Goal: Transaction & Acquisition: Purchase product/service

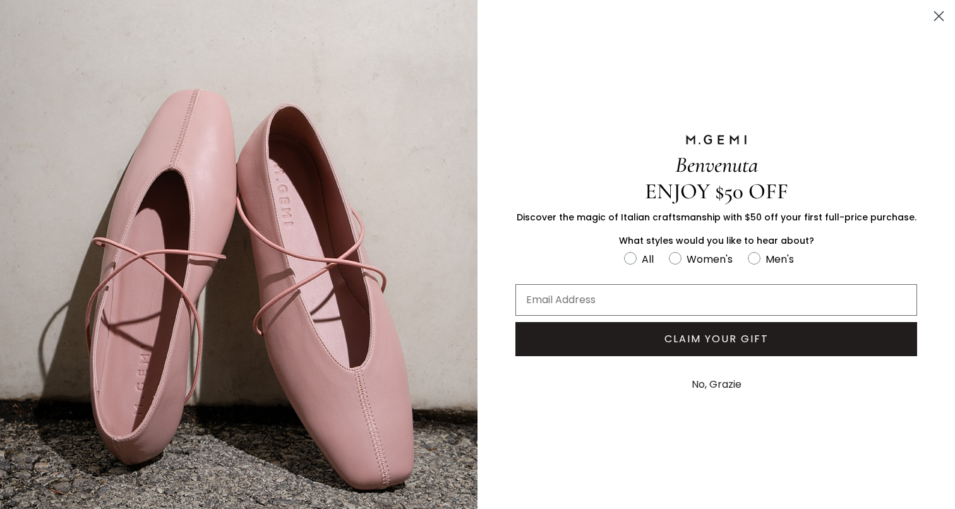
click at [938, 14] on circle "Close dialog" at bounding box center [938, 16] width 21 height 21
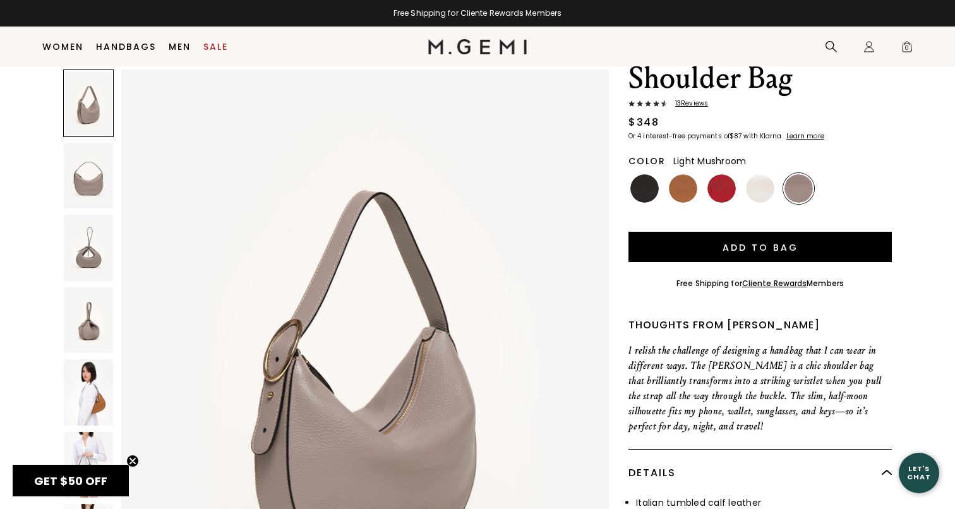
scroll to position [47, 0]
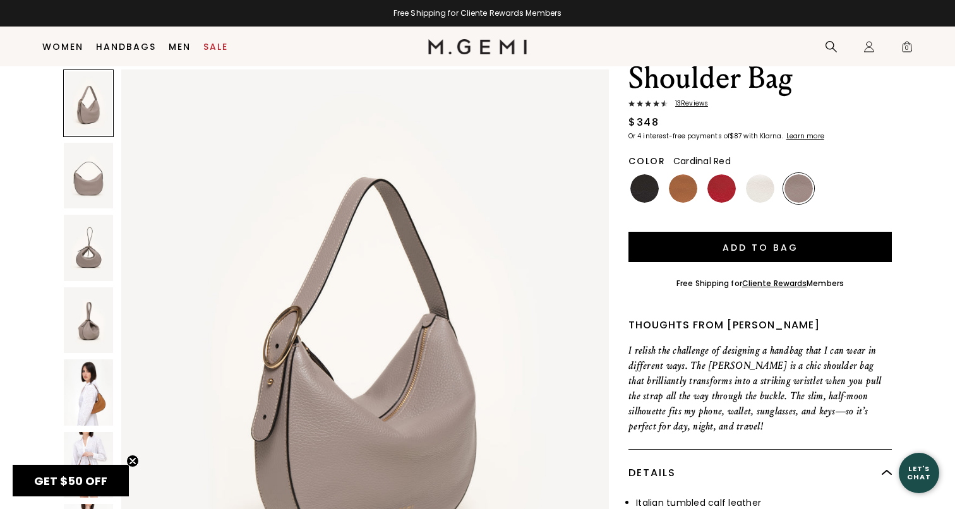
click at [718, 186] on img at bounding box center [721, 188] width 28 height 28
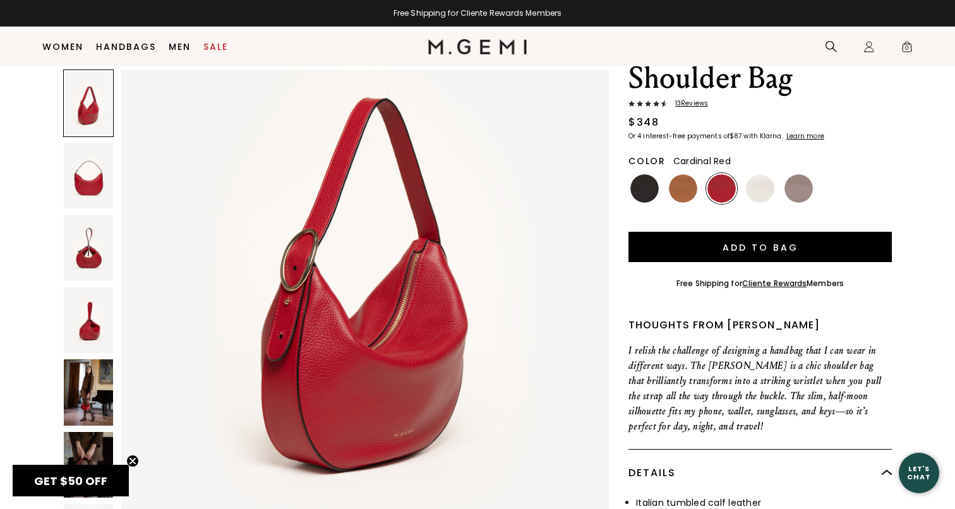
scroll to position [134, 0]
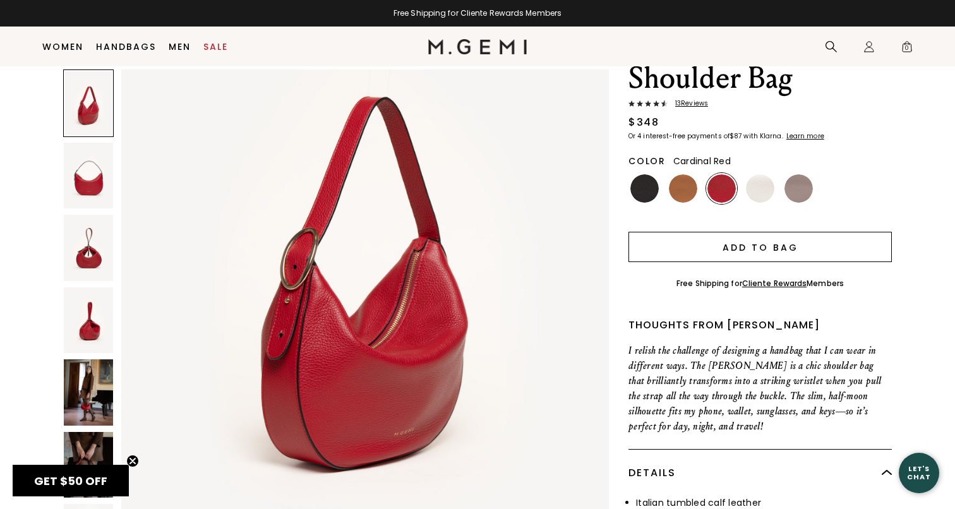
click at [750, 246] on button "Add to Bag" at bounding box center [759, 247] width 263 height 30
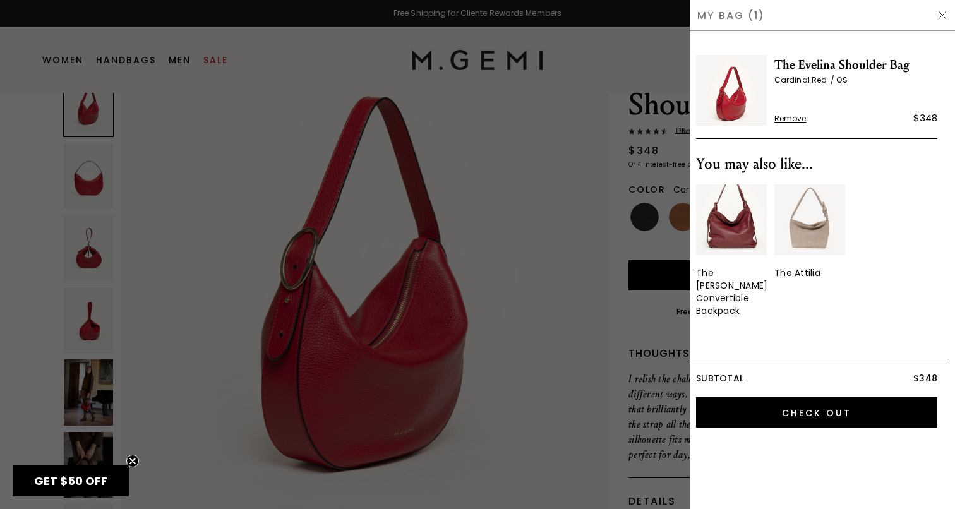
scroll to position [0, 0]
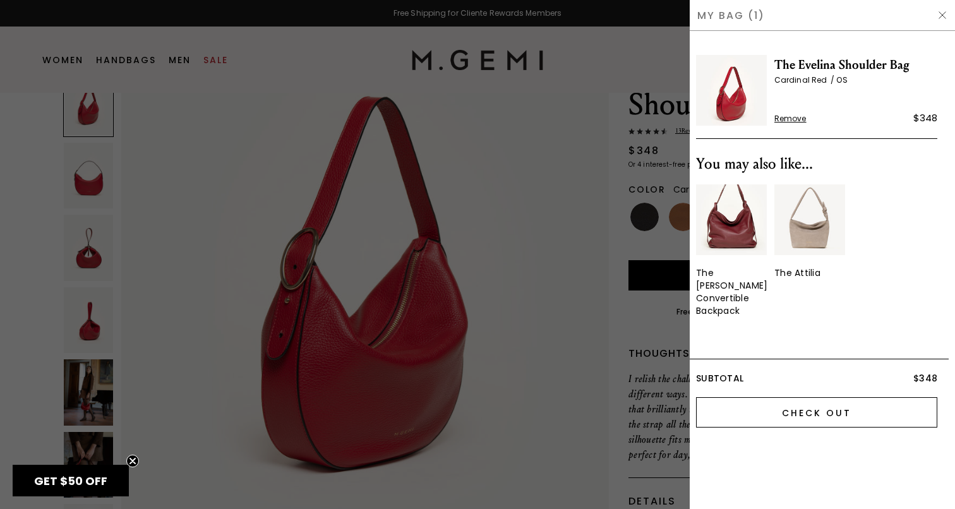
click at [831, 397] on input "Check Out" at bounding box center [816, 412] width 241 height 30
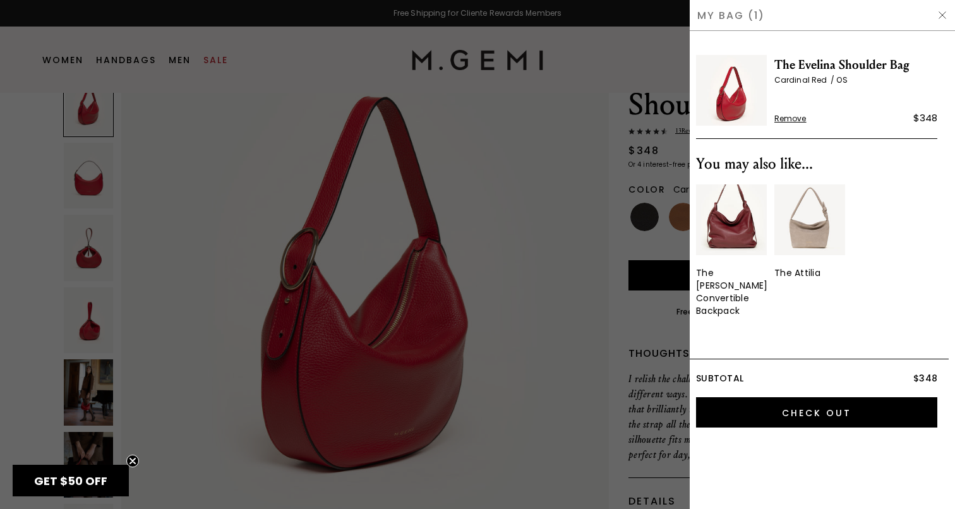
click at [206, 59] on div at bounding box center [477, 254] width 955 height 509
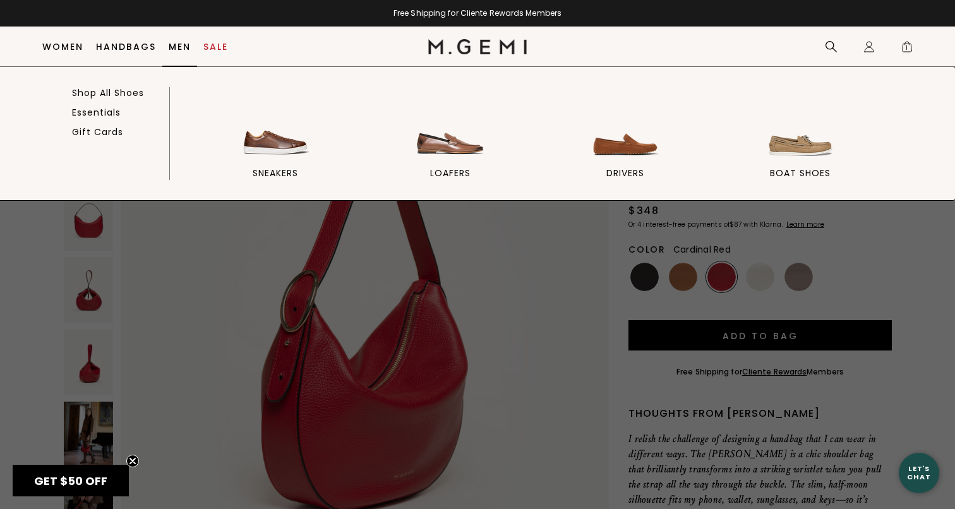
scroll to position [86, 0]
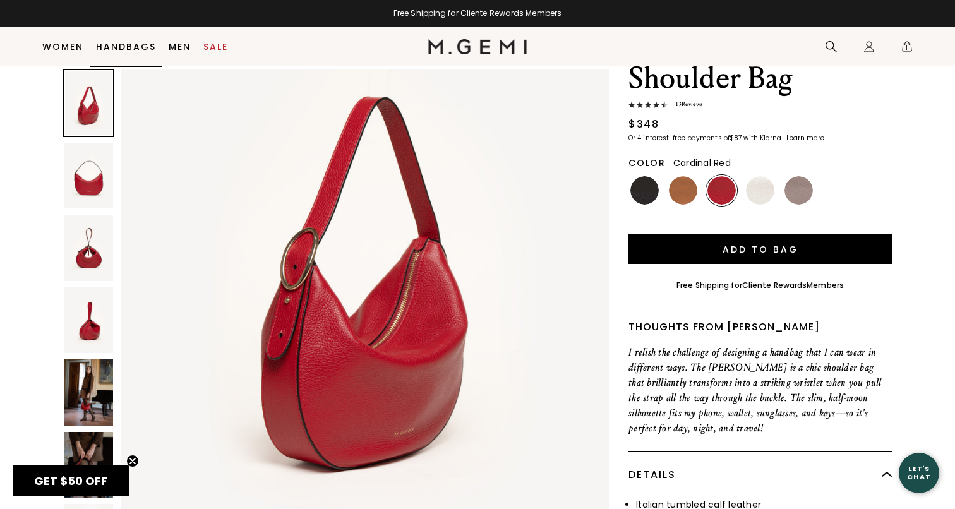
click at [133, 49] on link "Handbags" at bounding box center [126, 47] width 60 height 10
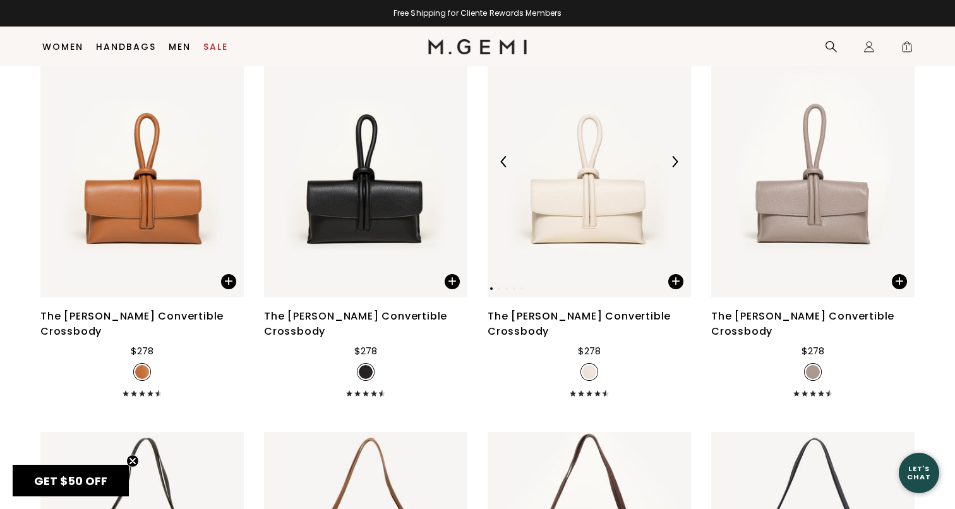
scroll to position [2955, 0]
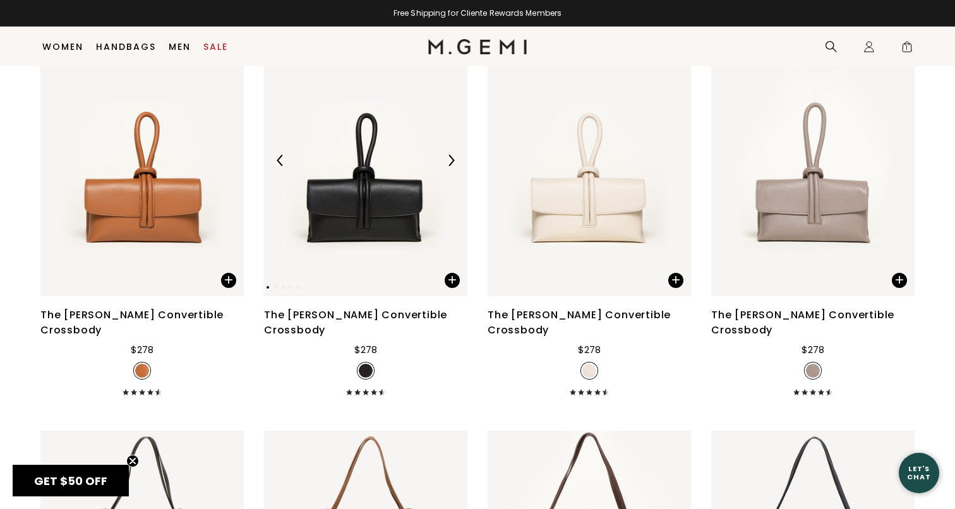
click at [386, 227] on img at bounding box center [365, 160] width 203 height 271
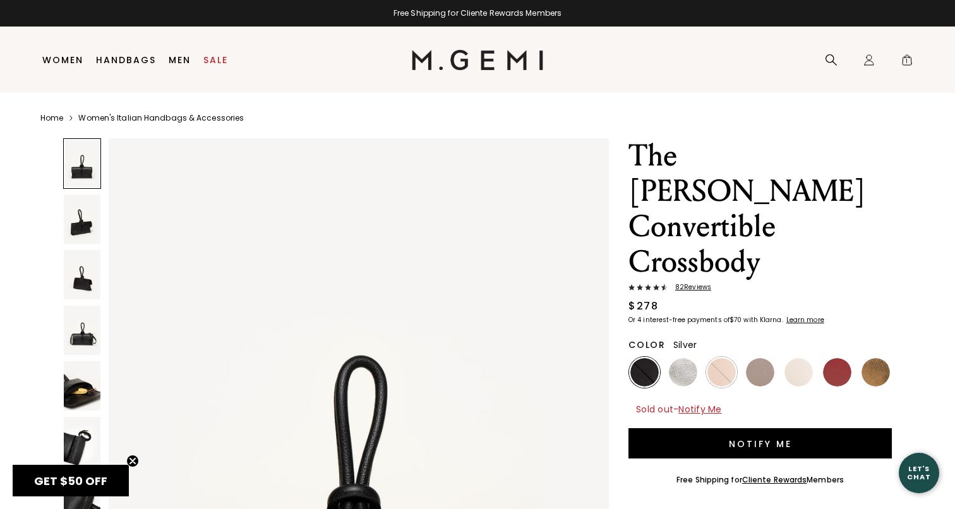
click at [686, 358] on img at bounding box center [683, 372] width 28 height 28
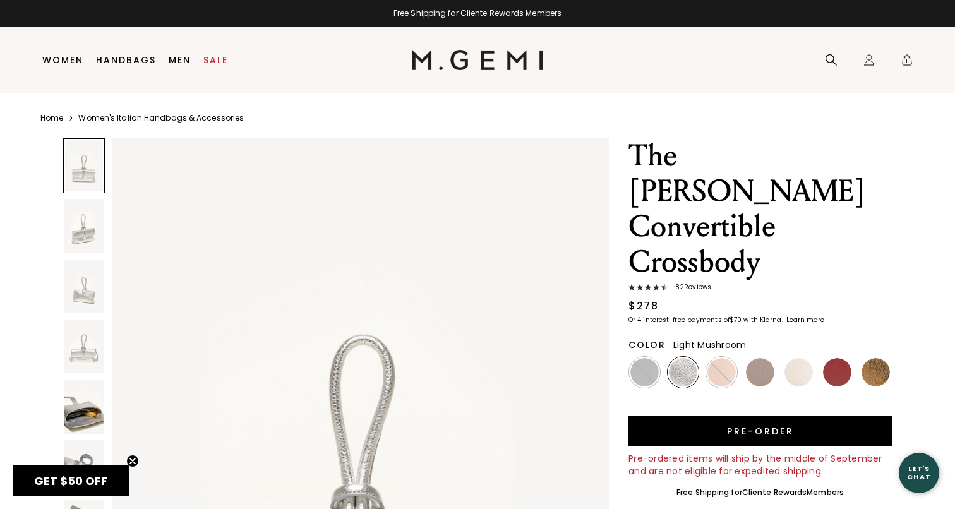
click at [760, 358] on img at bounding box center [760, 372] width 28 height 28
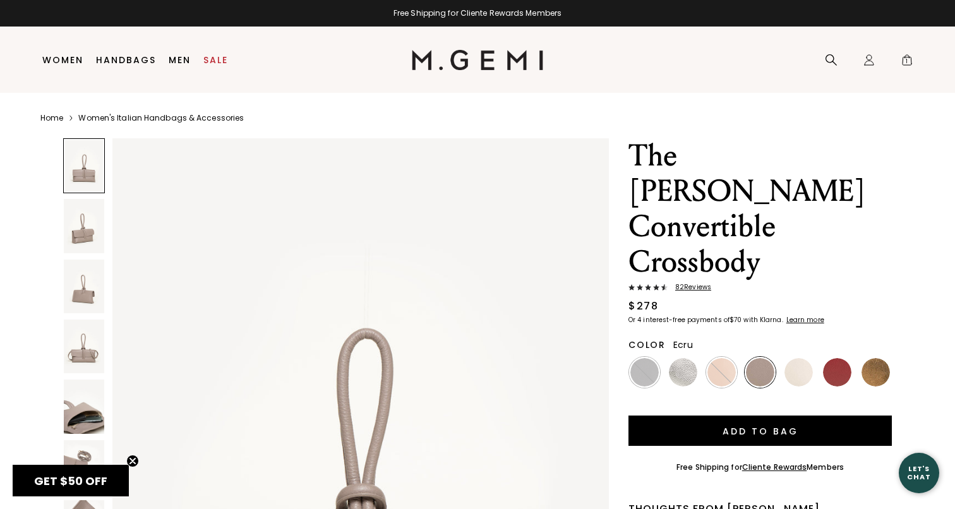
click at [807, 358] on img at bounding box center [798, 372] width 28 height 28
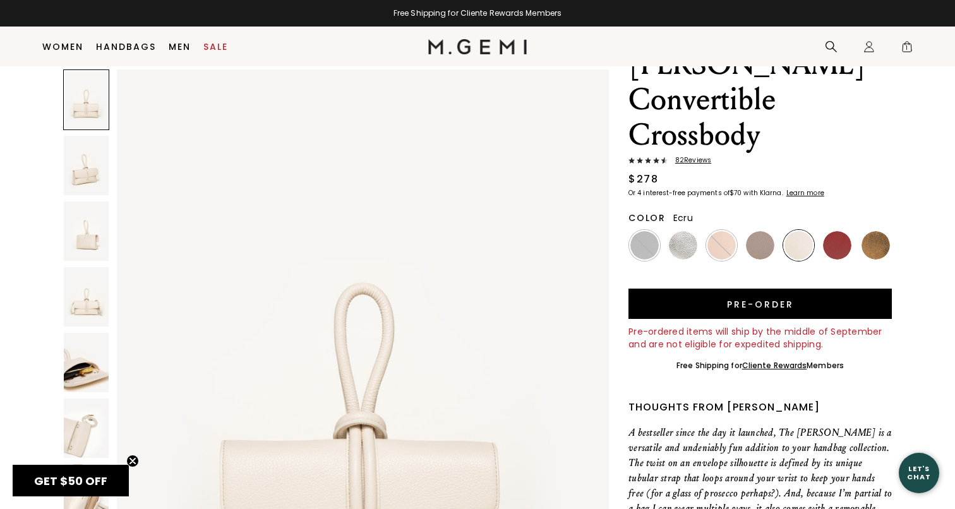
scroll to position [25, 0]
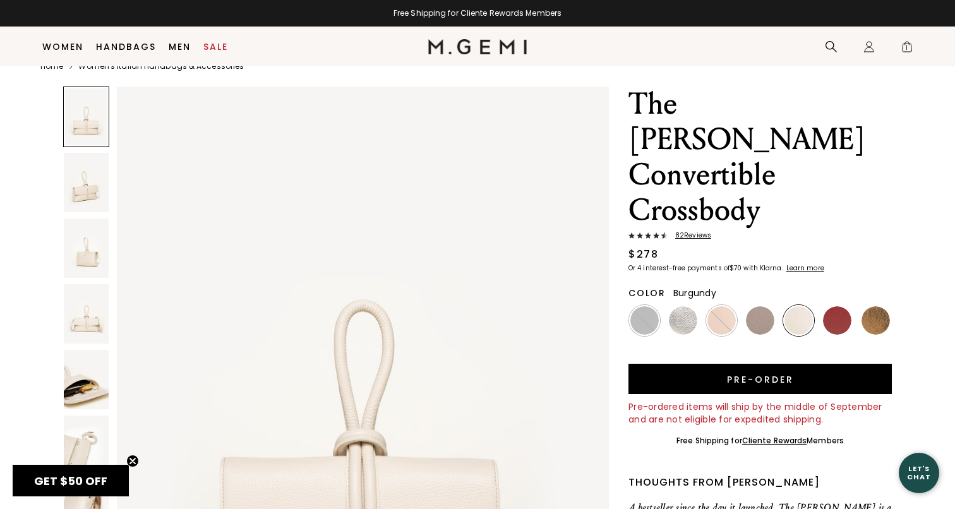
click at [837, 306] on img at bounding box center [837, 320] width 28 height 28
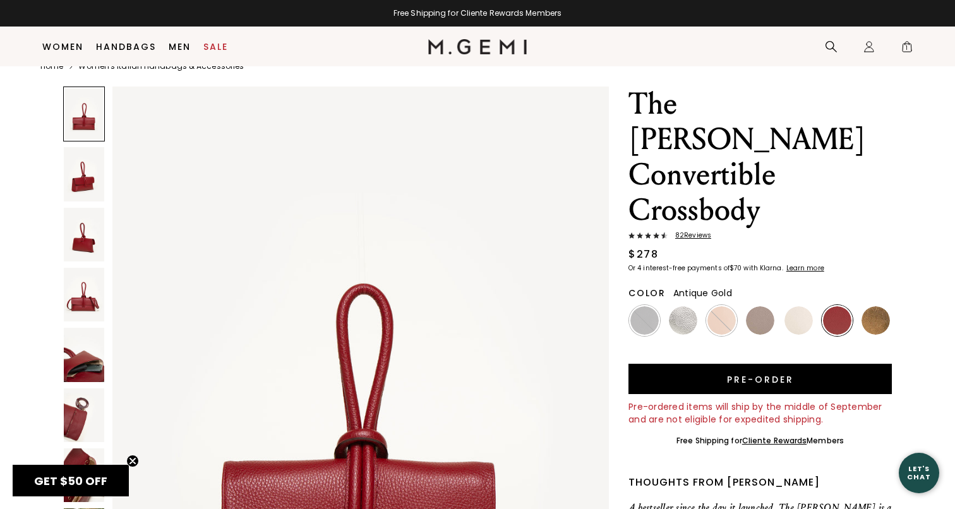
click at [871, 306] on img at bounding box center [875, 320] width 28 height 28
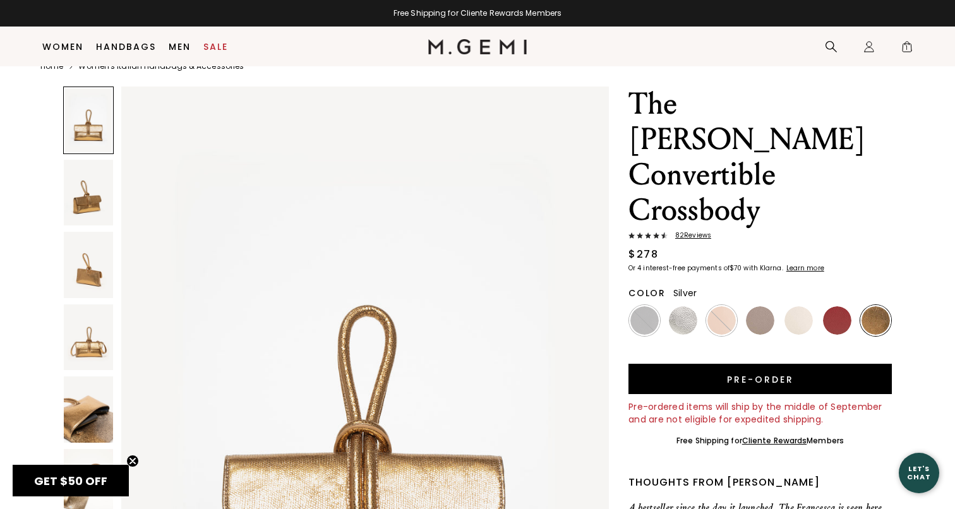
click at [686, 306] on img at bounding box center [683, 320] width 28 height 28
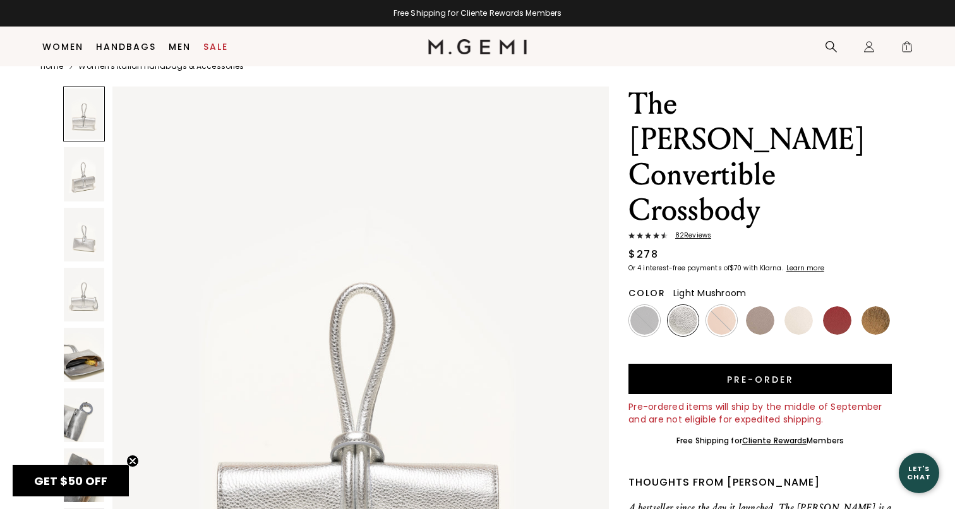
click at [766, 306] on img at bounding box center [760, 320] width 28 height 28
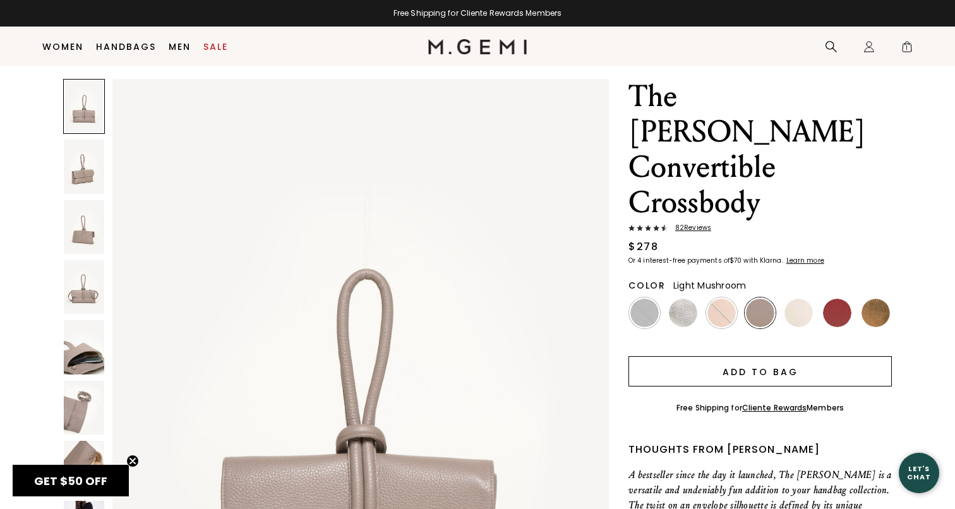
click at [769, 356] on button "Add to Bag" at bounding box center [759, 371] width 263 height 30
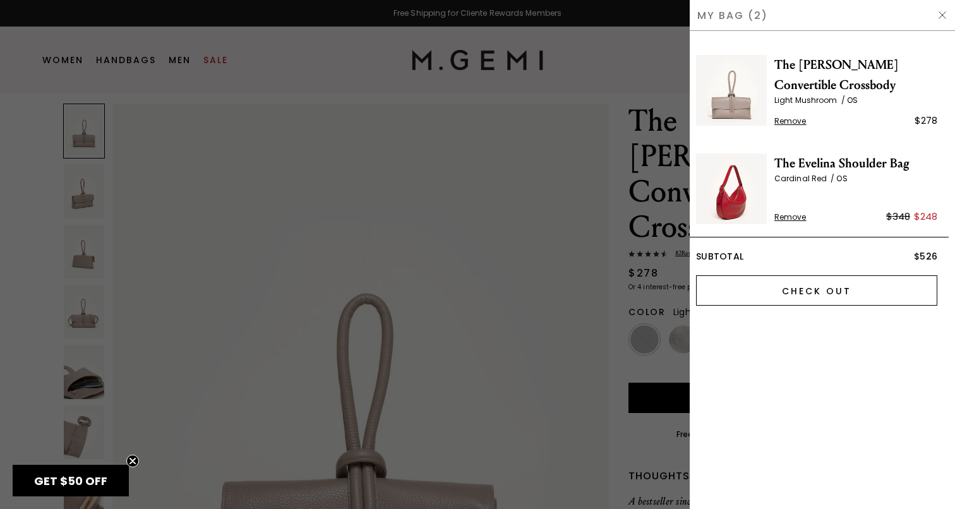
click at [783, 290] on input "Check Out" at bounding box center [816, 290] width 241 height 30
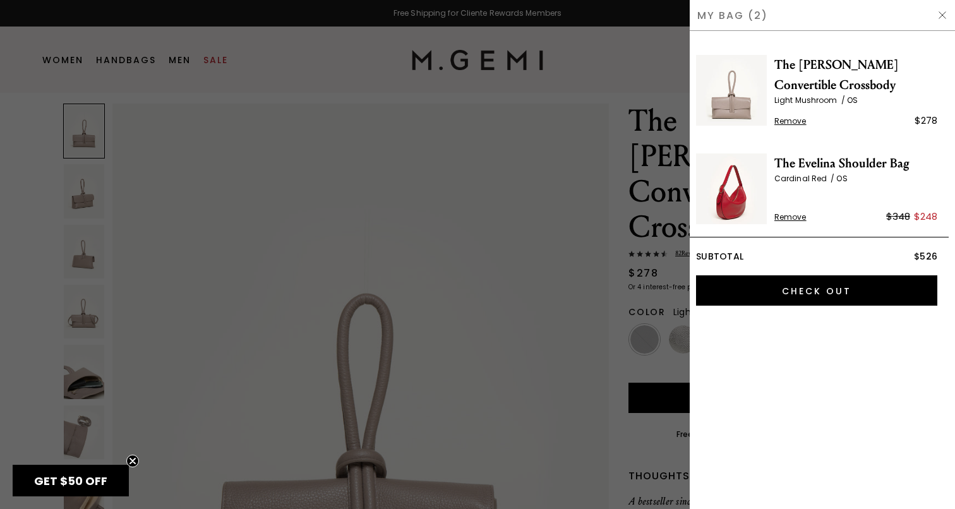
click at [787, 121] on div "Close dialog Still Looking? Unlock $50 Off Enjoy a gift from us on your first f…" at bounding box center [477, 254] width 955 height 509
click at [787, 121] on span "Remove" at bounding box center [790, 121] width 32 height 10
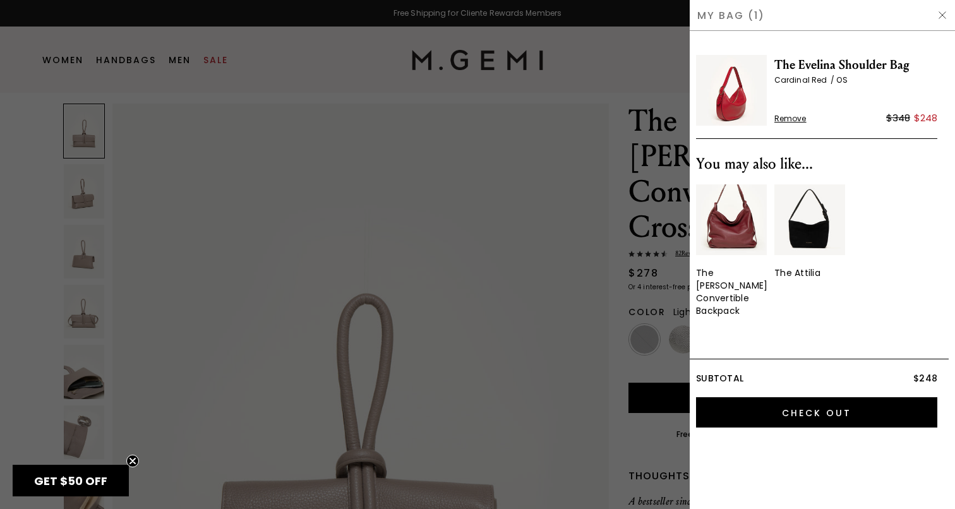
click at [792, 66] on span "The Evelina Shoulder Bag" at bounding box center [855, 65] width 163 height 20
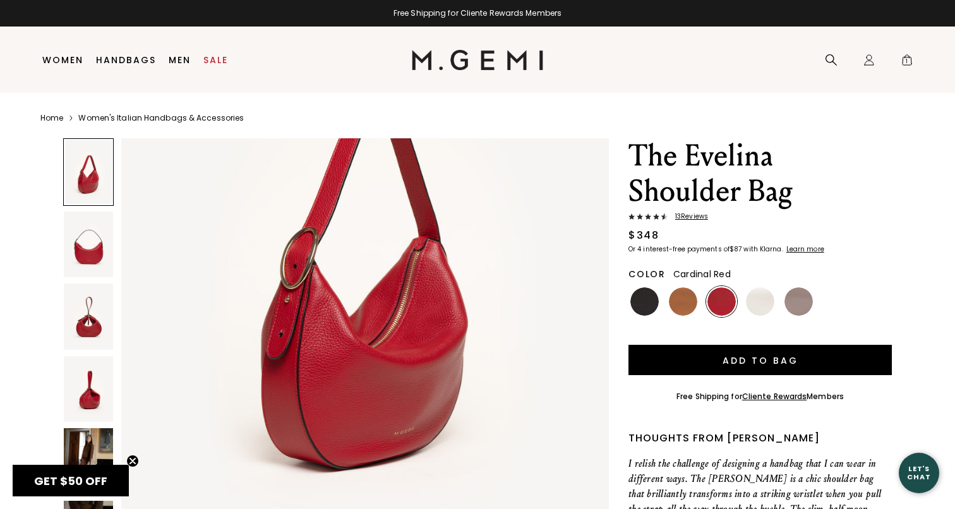
scroll to position [205, 0]
click at [88, 239] on img at bounding box center [88, 244] width 49 height 66
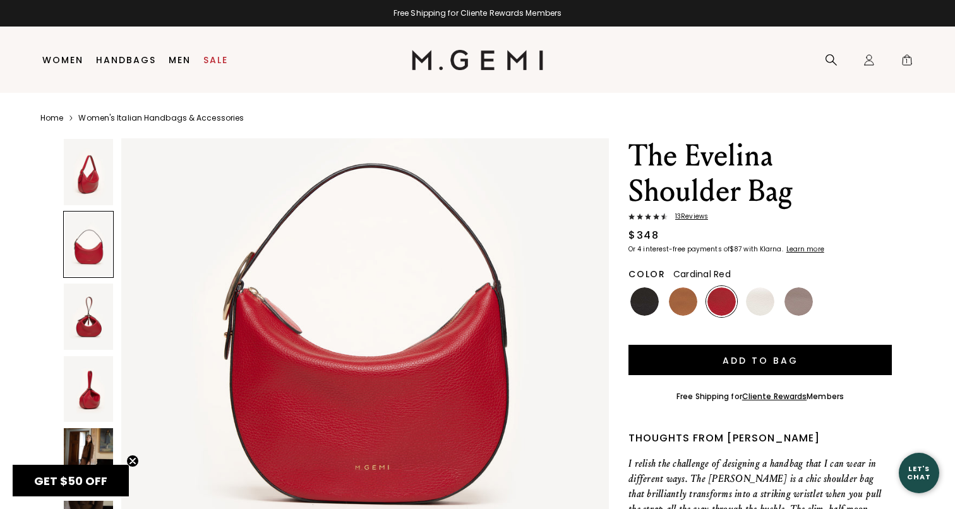
scroll to position [825, 0]
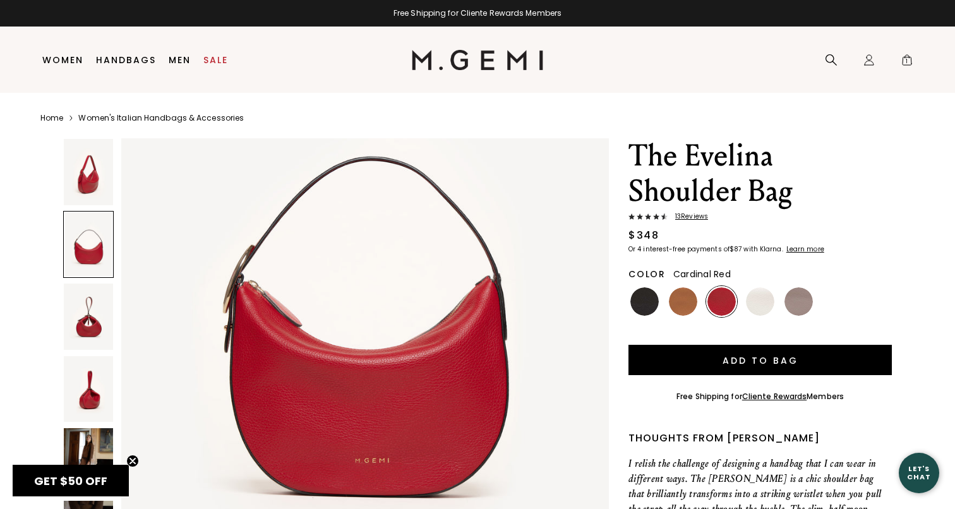
click at [91, 305] on img at bounding box center [88, 316] width 49 height 66
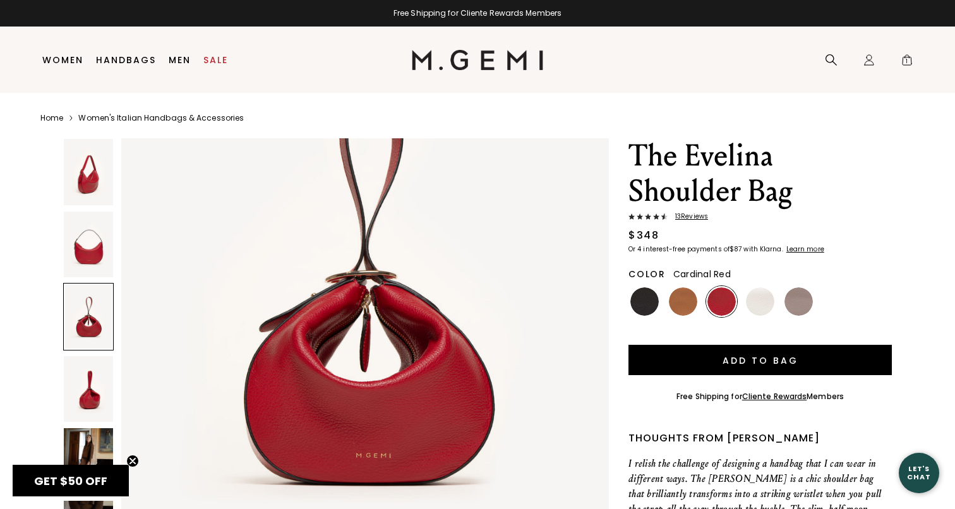
scroll to position [1502, 0]
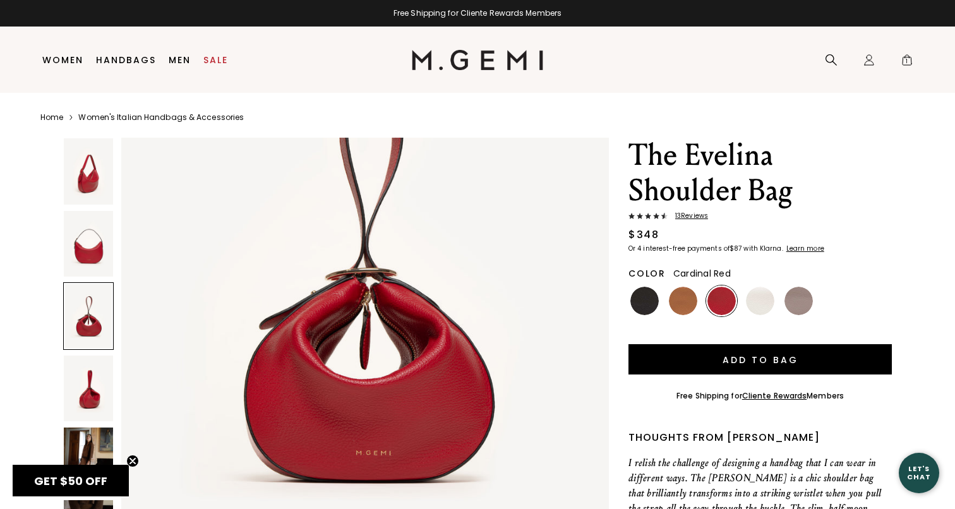
click at [97, 380] on img at bounding box center [88, 388] width 49 height 66
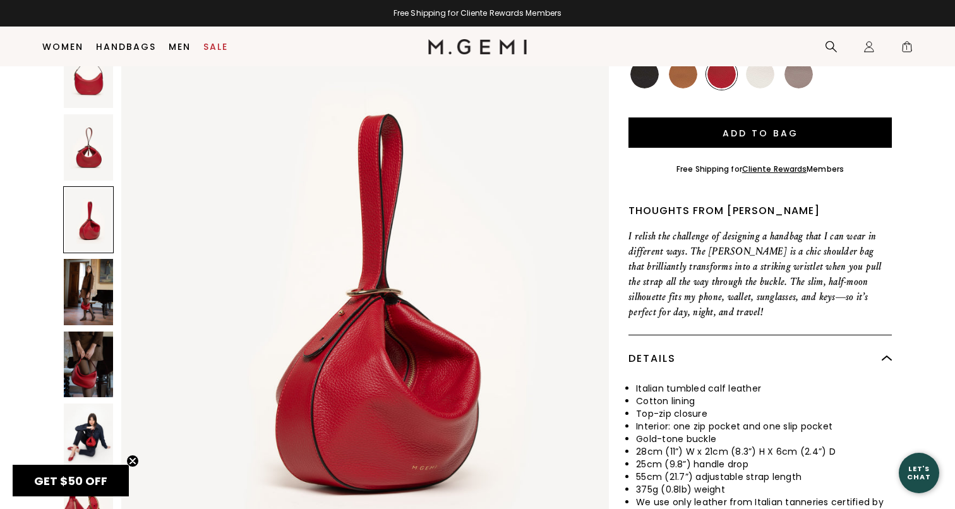
scroll to position [201, 0]
click at [81, 296] on img at bounding box center [88, 292] width 49 height 66
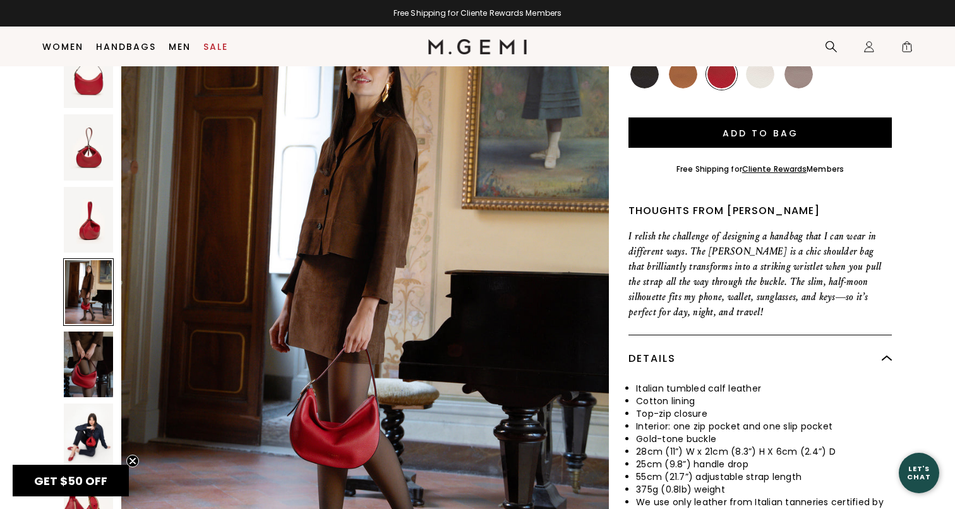
click at [88, 352] on img at bounding box center [88, 364] width 49 height 66
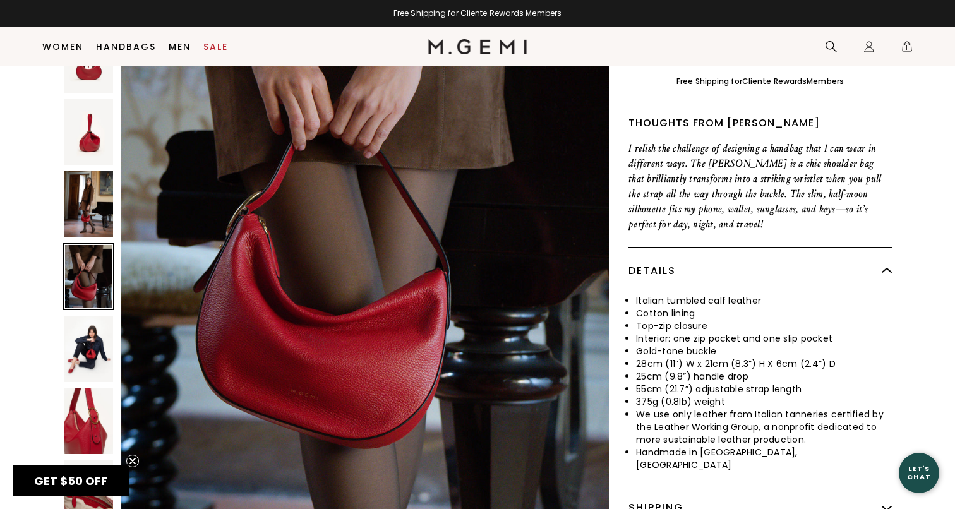
scroll to position [294, 0]
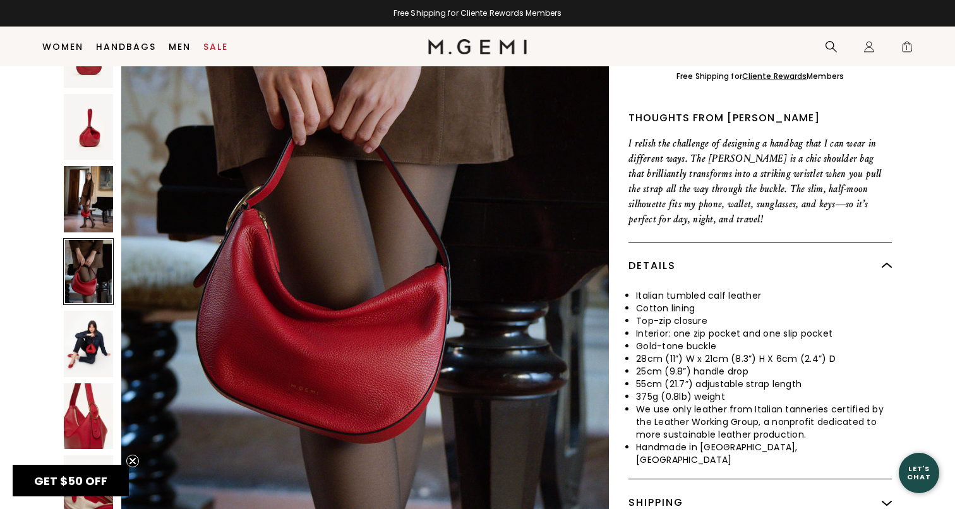
click at [86, 345] on img at bounding box center [88, 344] width 49 height 66
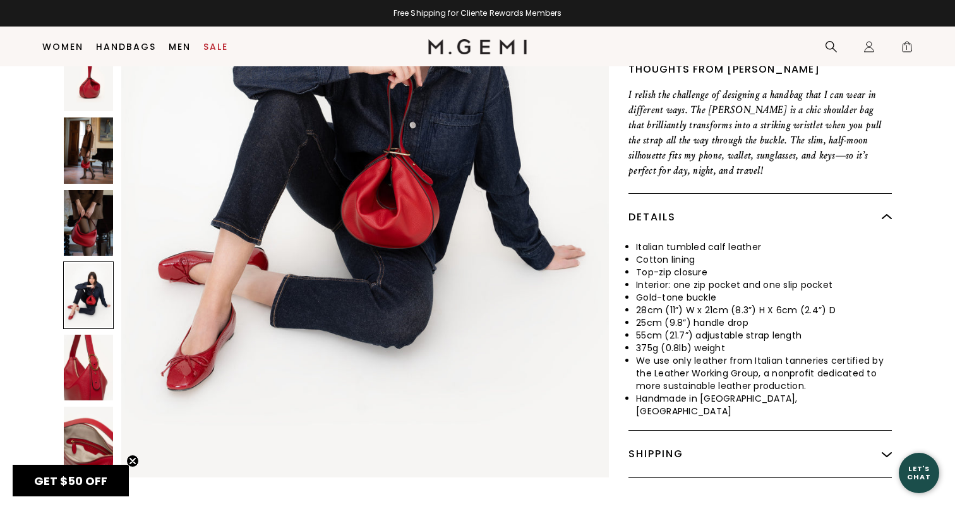
scroll to position [352, 0]
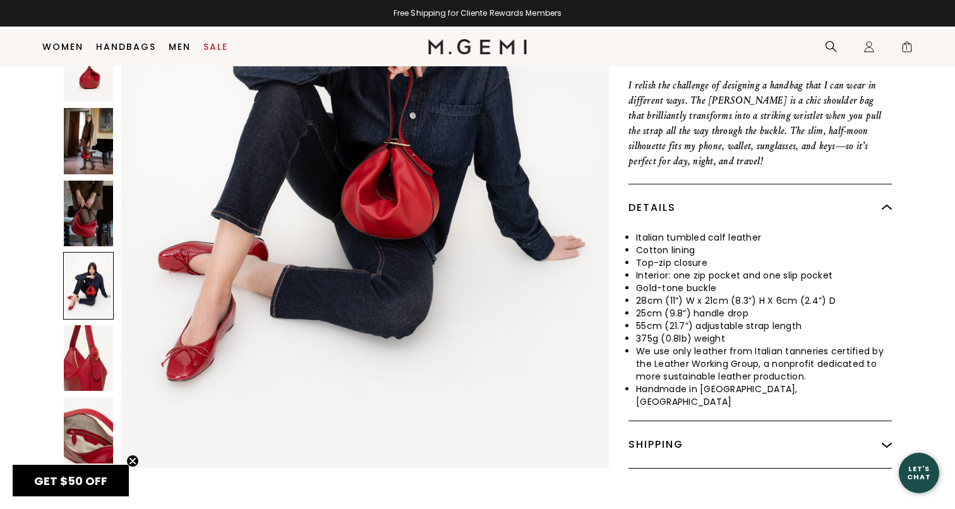
click at [83, 336] on img at bounding box center [88, 358] width 49 height 66
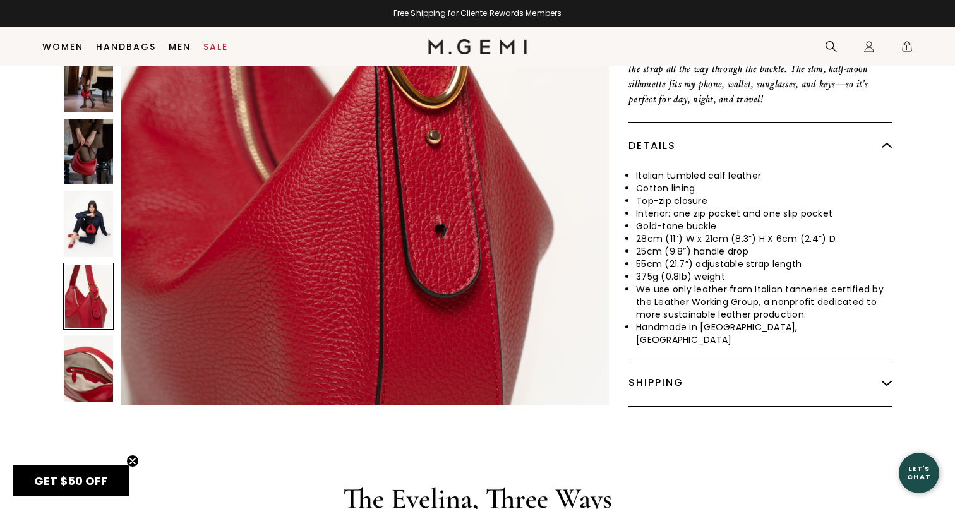
scroll to position [416, 0]
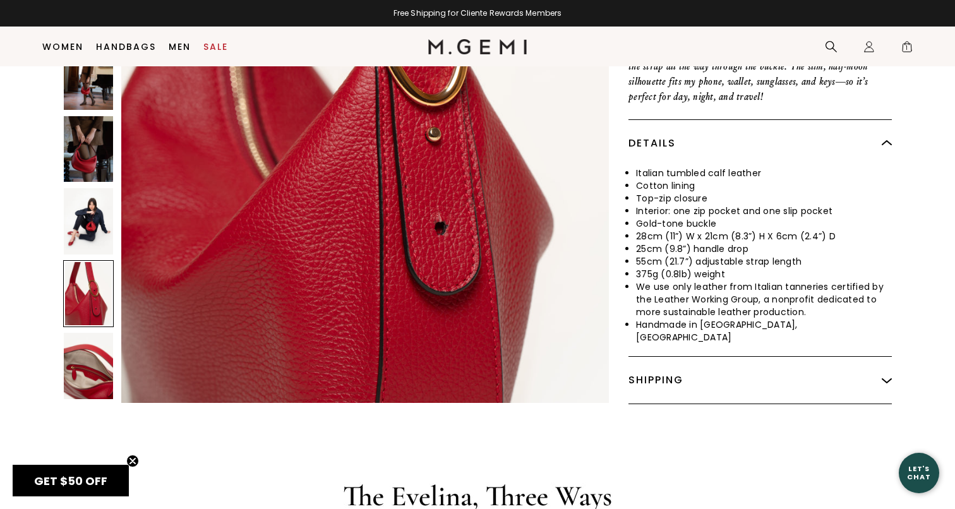
click at [87, 364] on img at bounding box center [88, 366] width 49 height 66
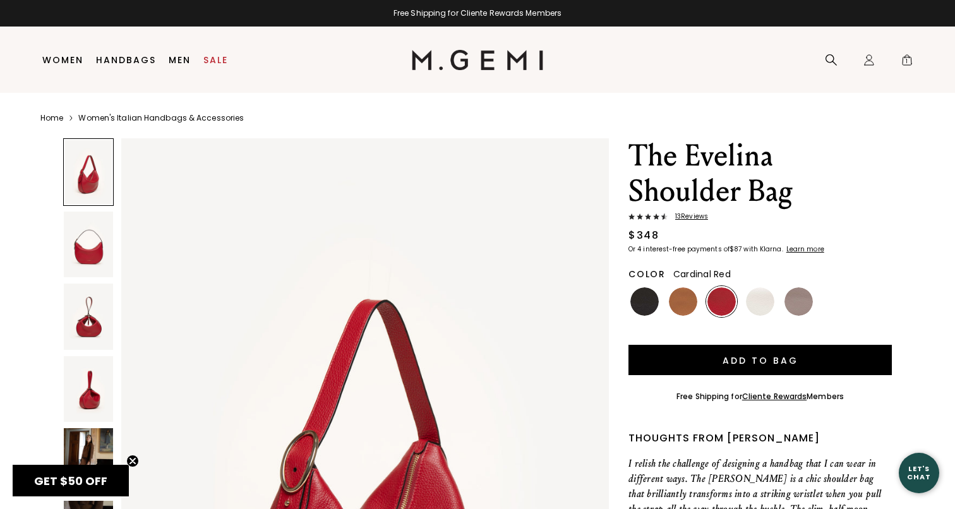
scroll to position [0, 0]
click at [797, 302] on img at bounding box center [798, 301] width 28 height 28
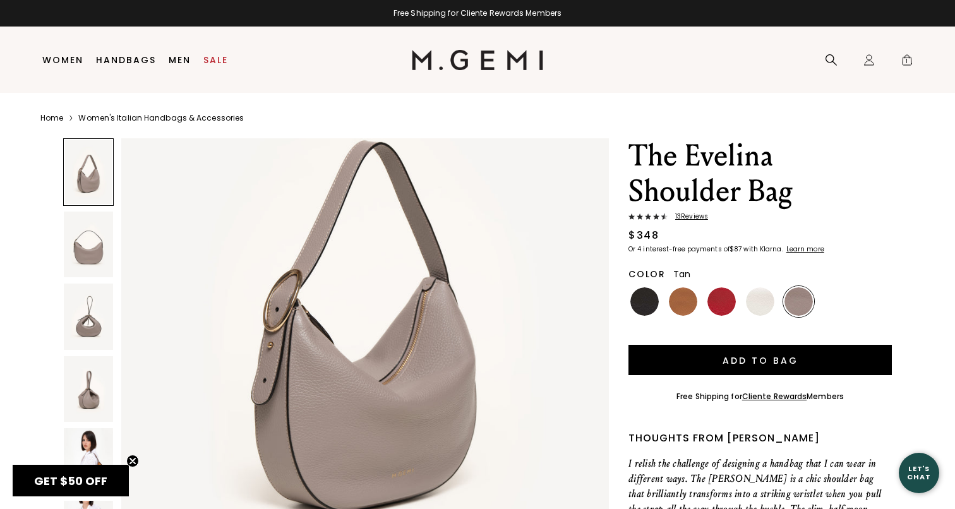
click at [677, 301] on img at bounding box center [683, 301] width 28 height 28
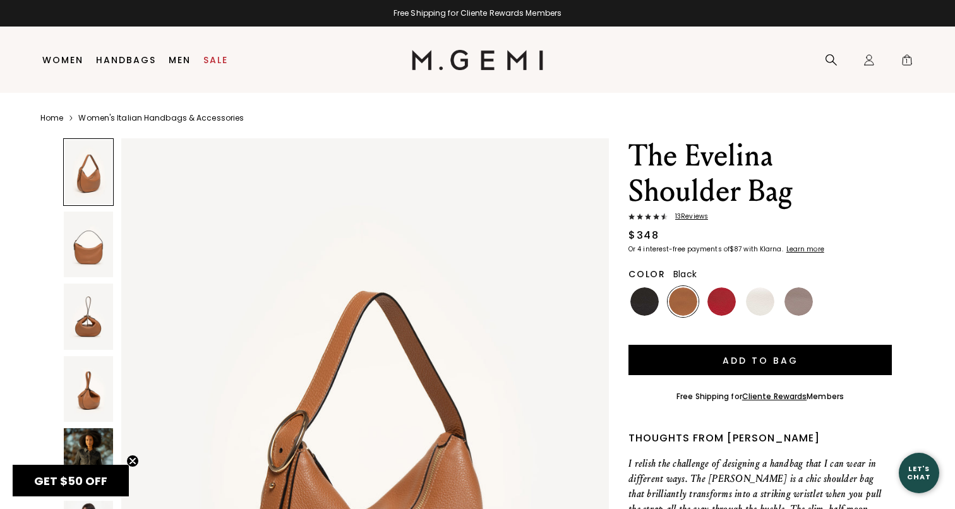
click at [638, 301] on img at bounding box center [644, 301] width 28 height 28
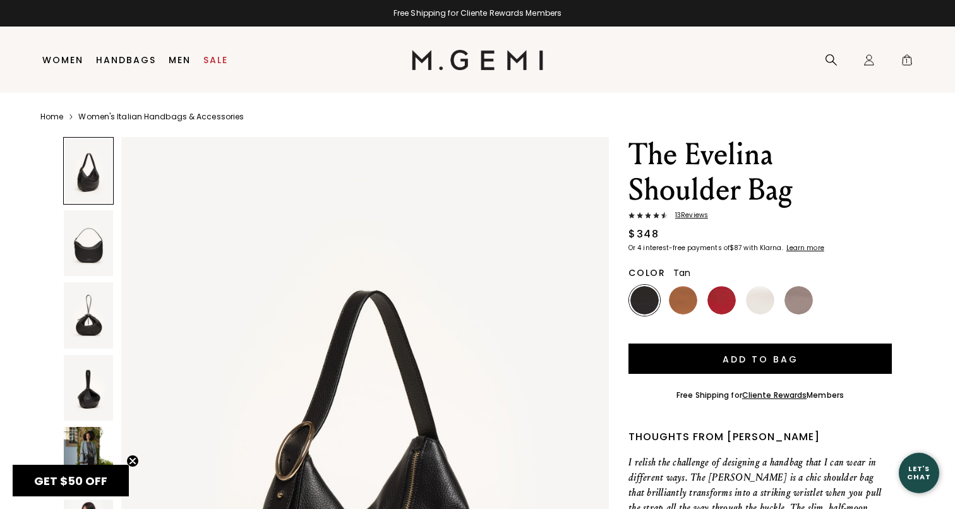
click at [683, 302] on img at bounding box center [683, 300] width 28 height 28
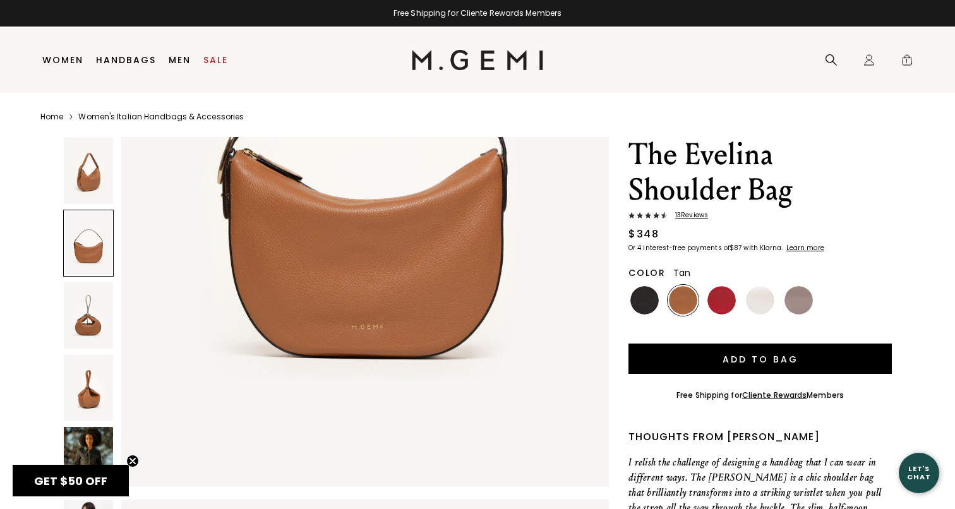
scroll to position [974, 0]
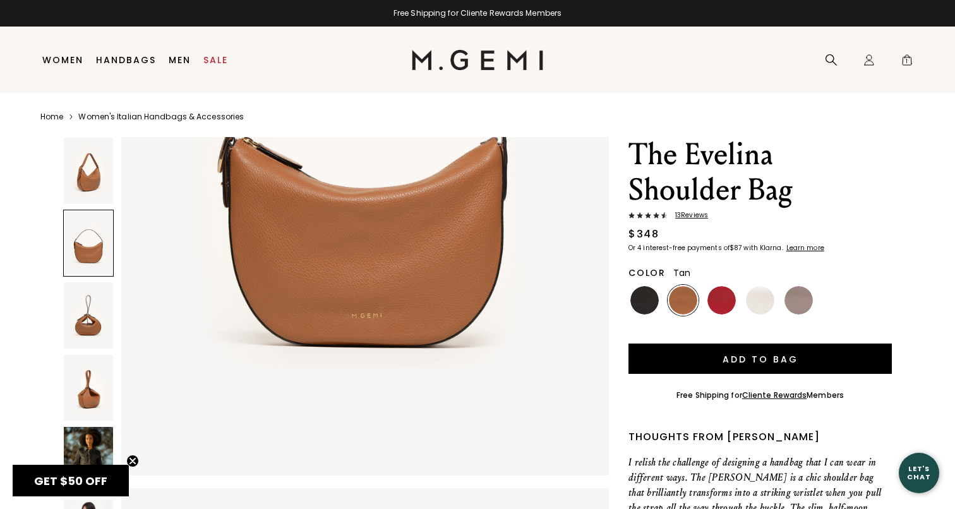
click at [87, 258] on div at bounding box center [88, 244] width 51 height 68
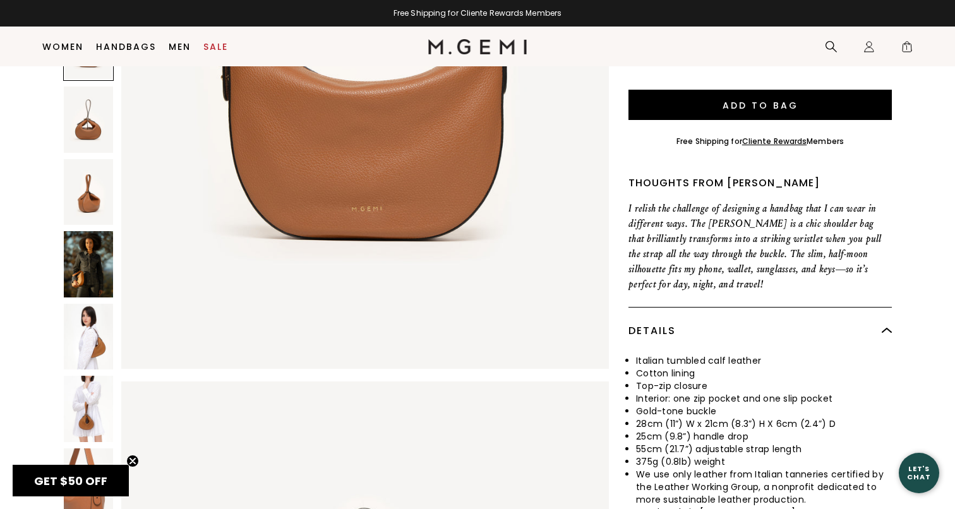
scroll to position [235, 0]
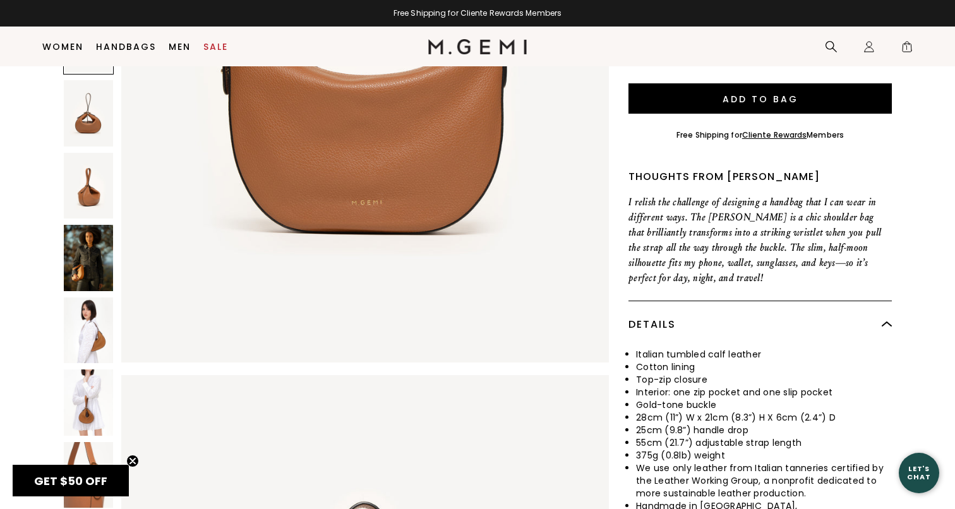
click at [82, 249] on img at bounding box center [88, 258] width 49 height 66
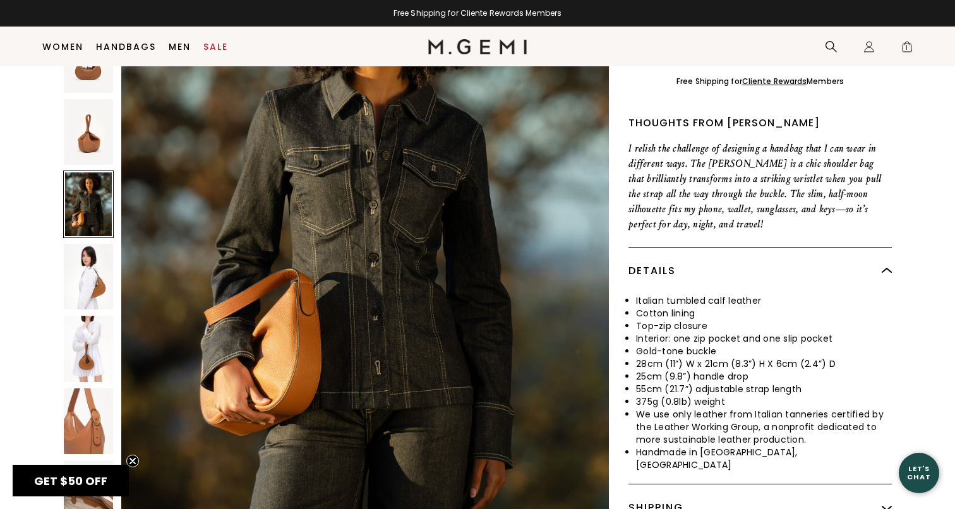
scroll to position [302, 0]
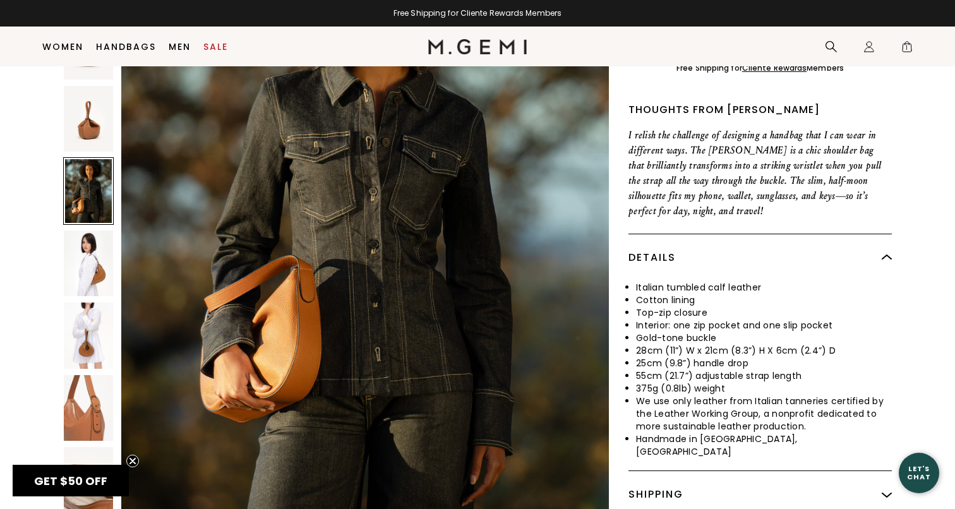
click at [86, 266] on img at bounding box center [88, 263] width 49 height 66
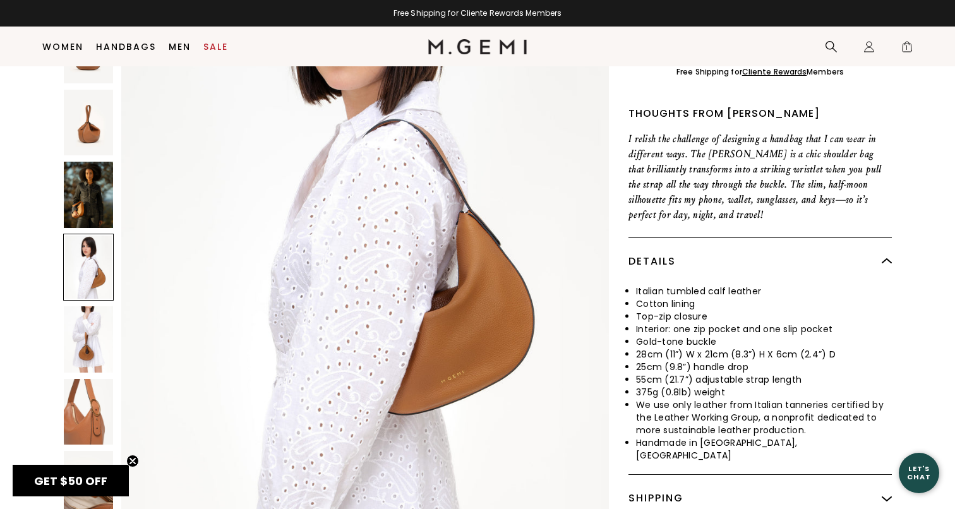
scroll to position [3303, 0]
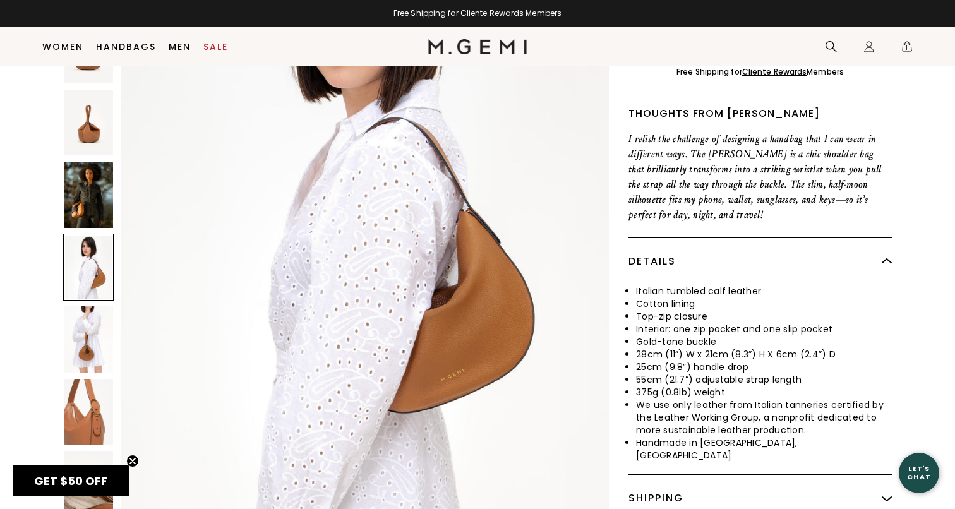
click at [90, 326] on img at bounding box center [88, 339] width 49 height 66
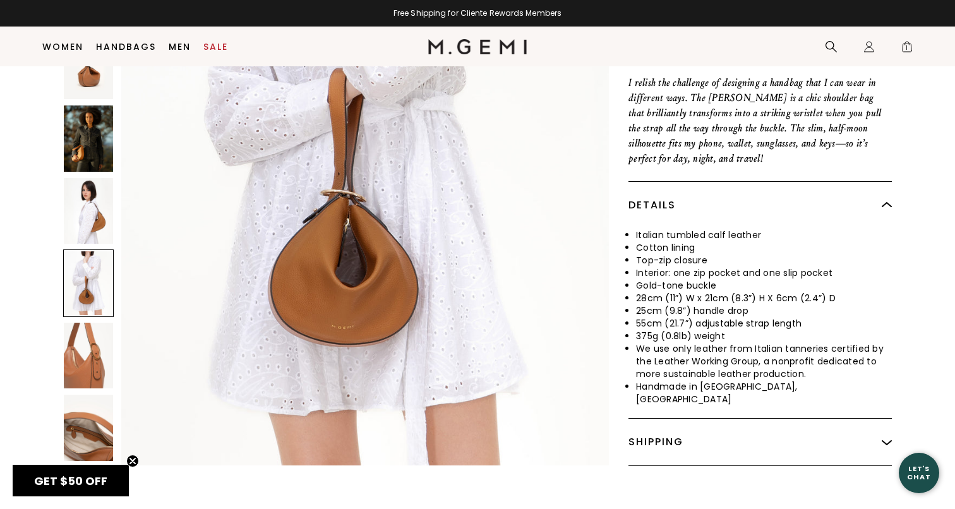
scroll to position [357, 0]
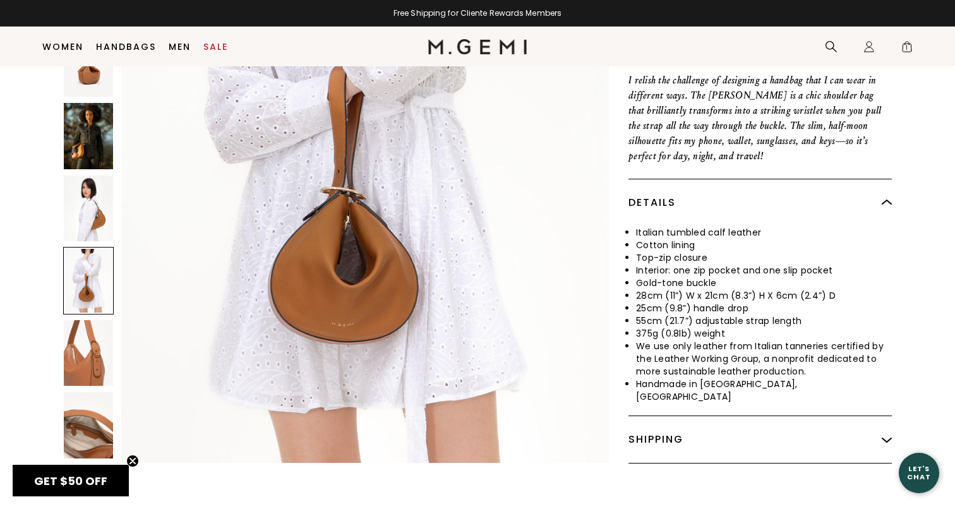
click at [90, 326] on img at bounding box center [88, 352] width 49 height 66
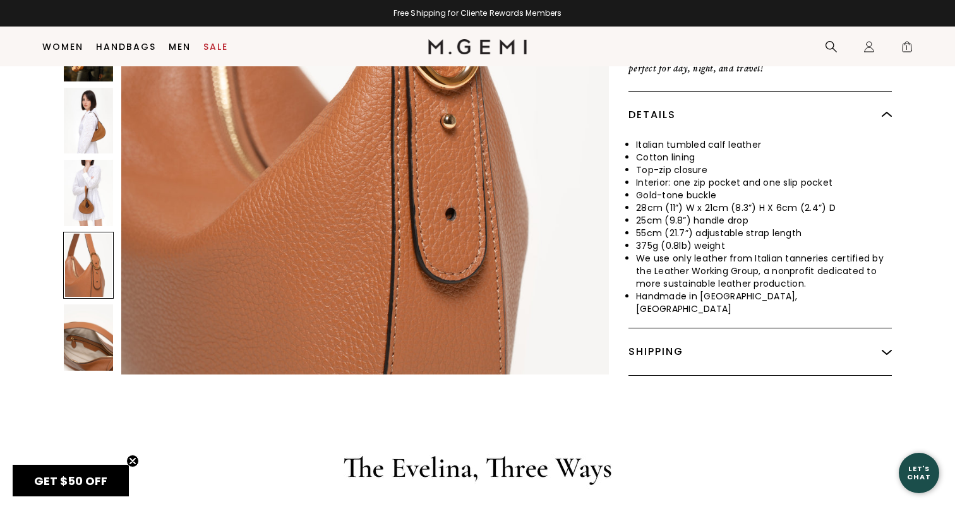
click at [90, 325] on img at bounding box center [88, 337] width 49 height 66
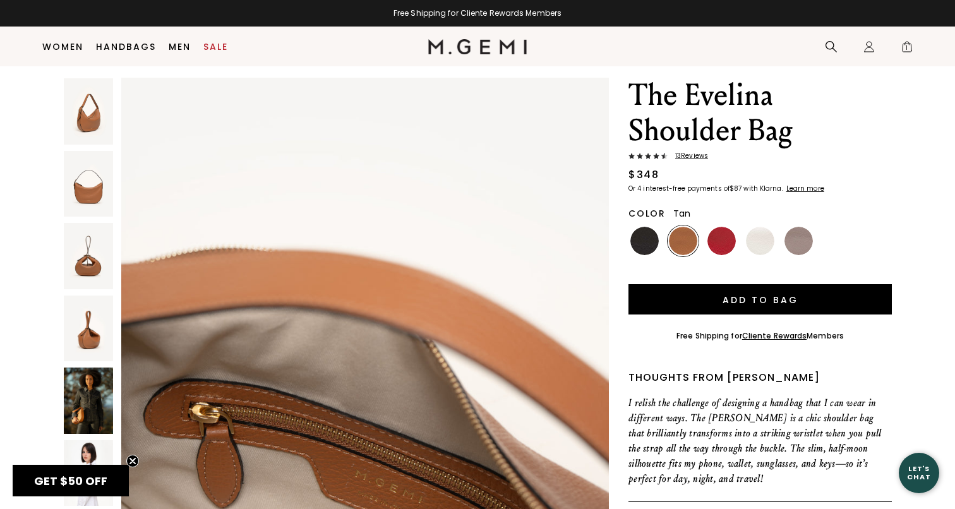
scroll to position [25, 0]
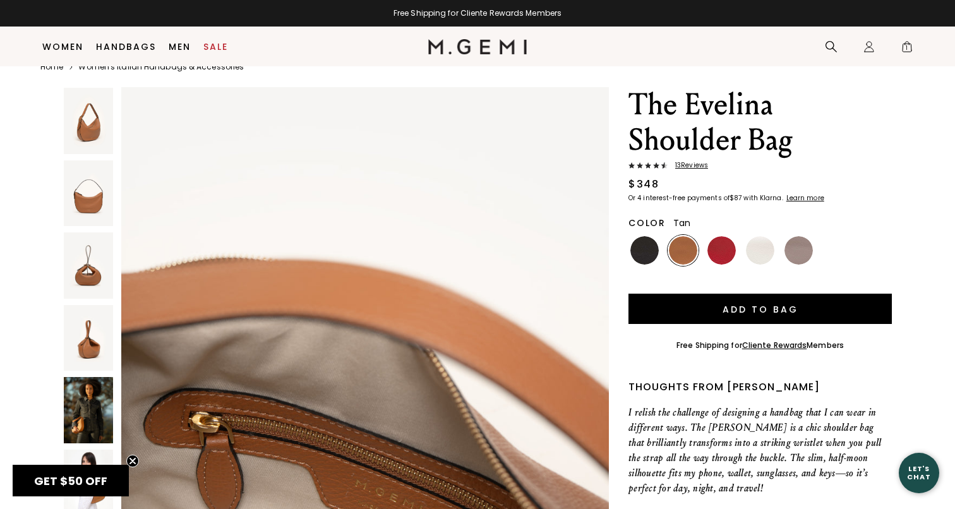
click at [95, 308] on img at bounding box center [88, 338] width 49 height 66
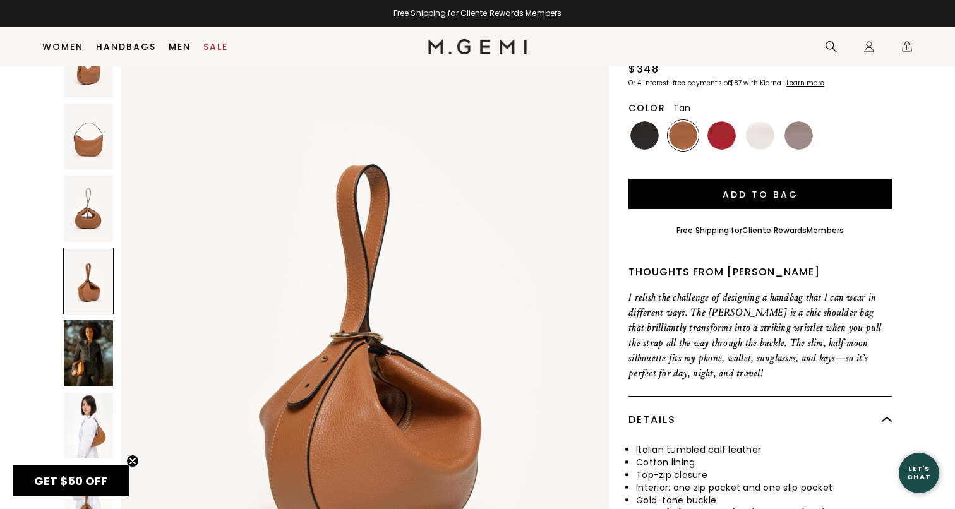
scroll to position [1997, 0]
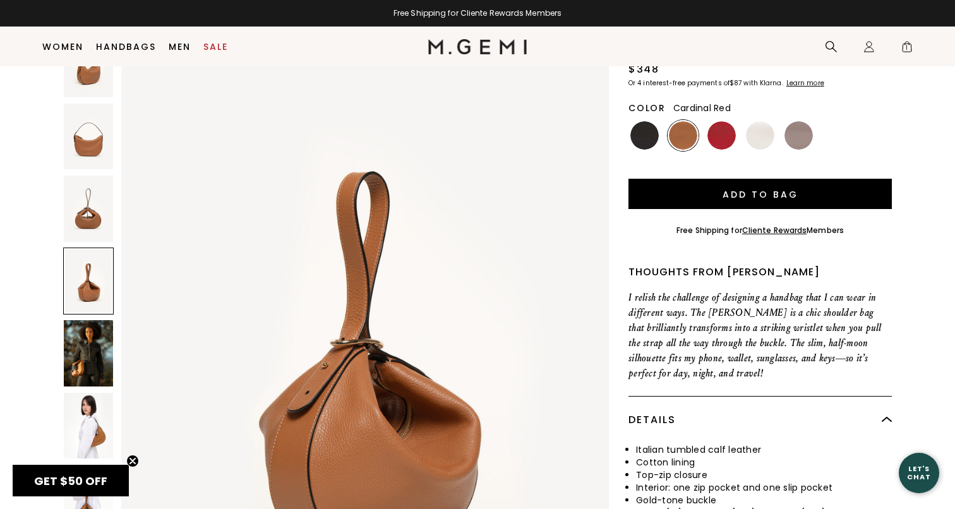
click at [724, 136] on img at bounding box center [721, 135] width 28 height 28
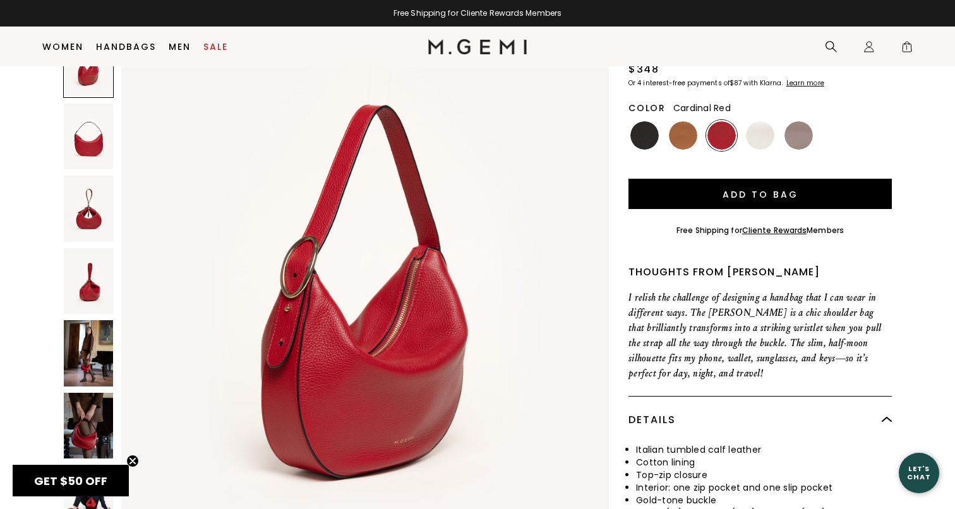
scroll to position [88, 0]
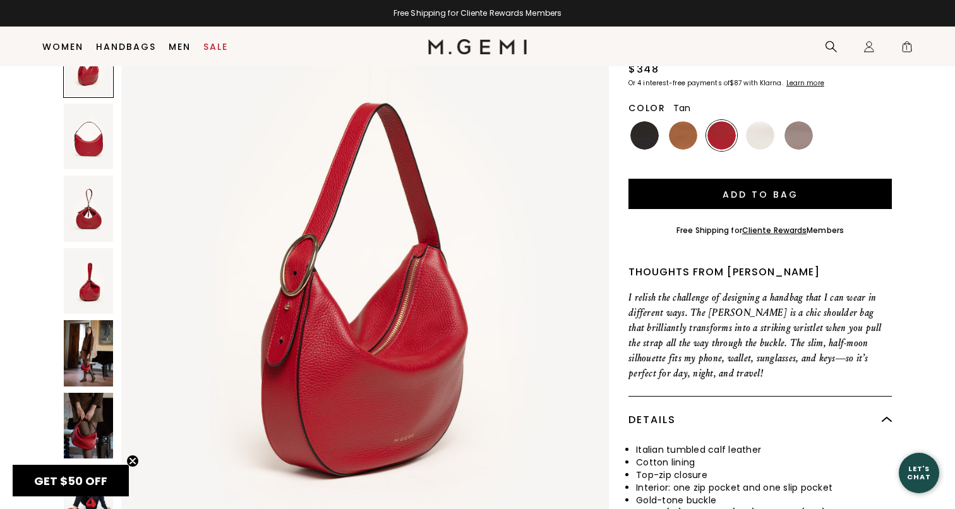
click at [682, 140] on img at bounding box center [683, 135] width 28 height 28
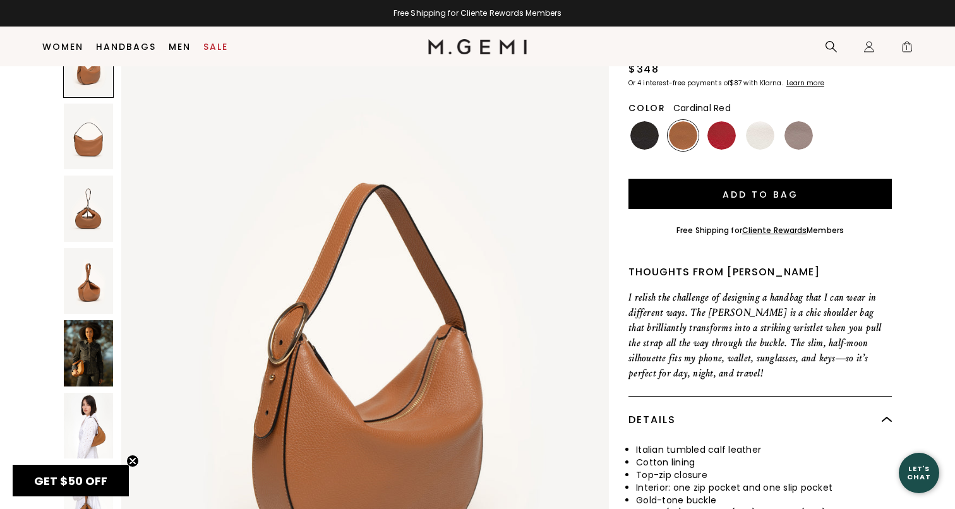
click at [727, 136] on img at bounding box center [721, 135] width 28 height 28
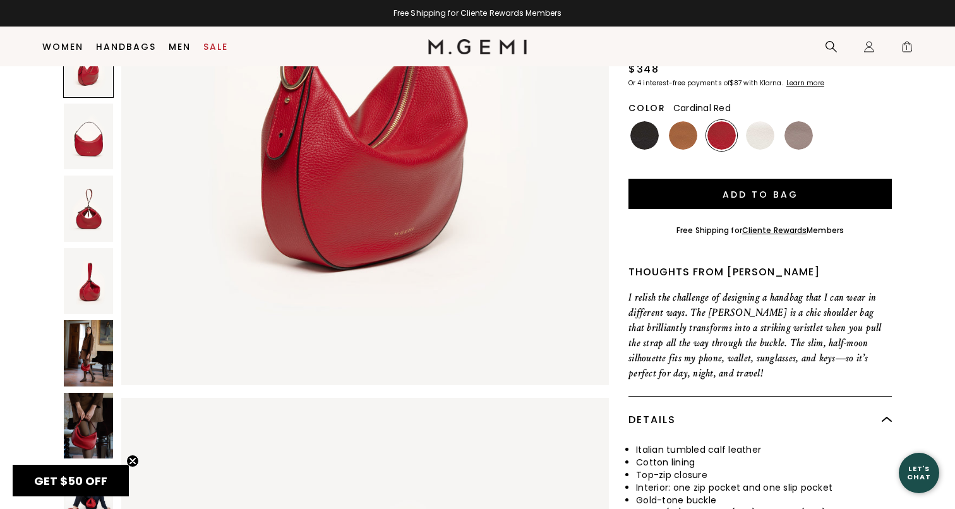
scroll to position [299, 0]
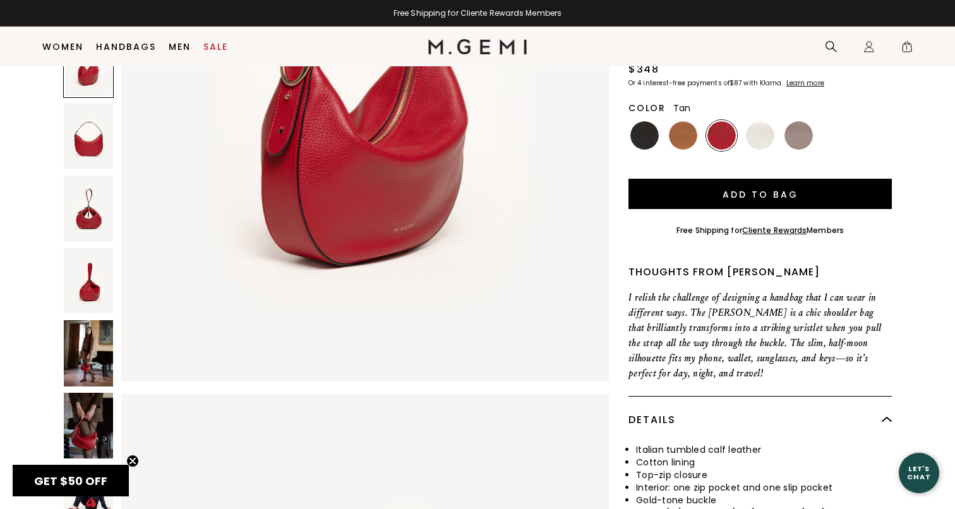
click at [676, 129] on img at bounding box center [683, 135] width 28 height 28
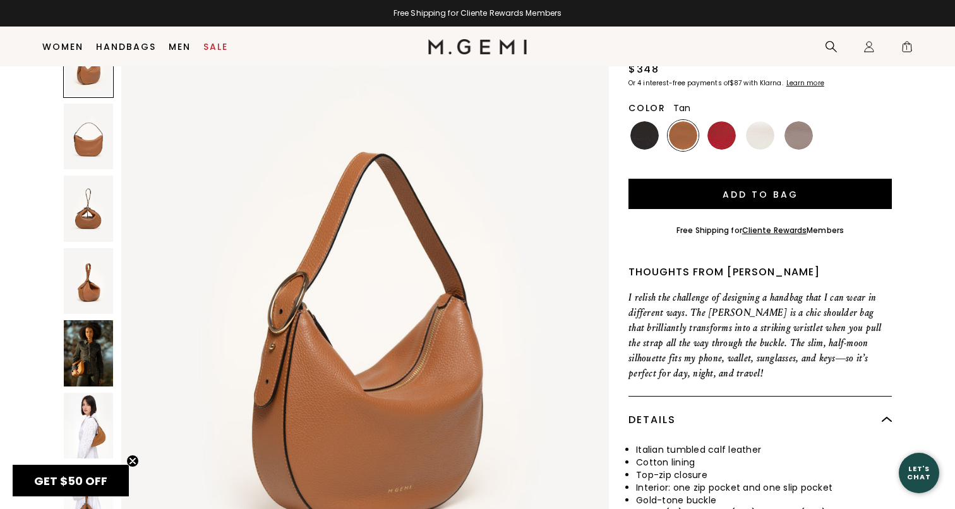
scroll to position [27, 0]
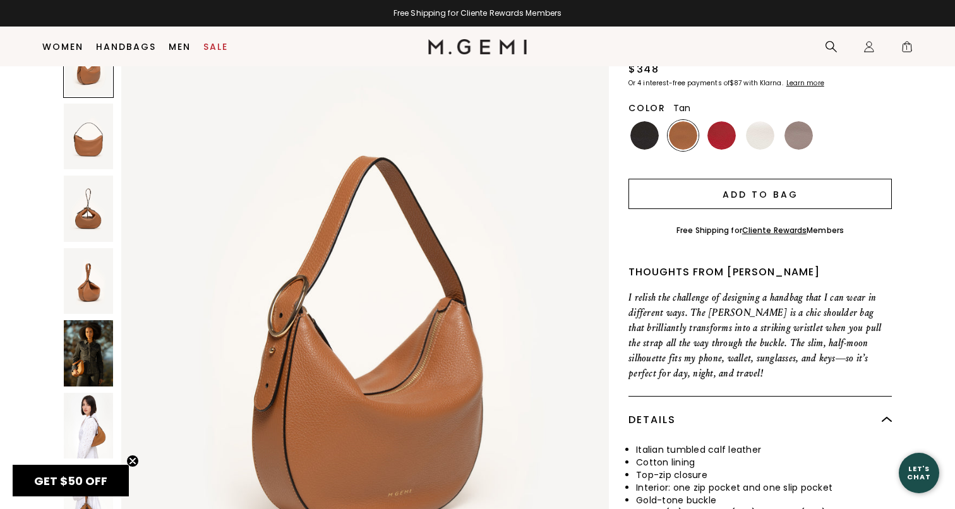
click at [735, 194] on button "Add to Bag" at bounding box center [759, 194] width 263 height 30
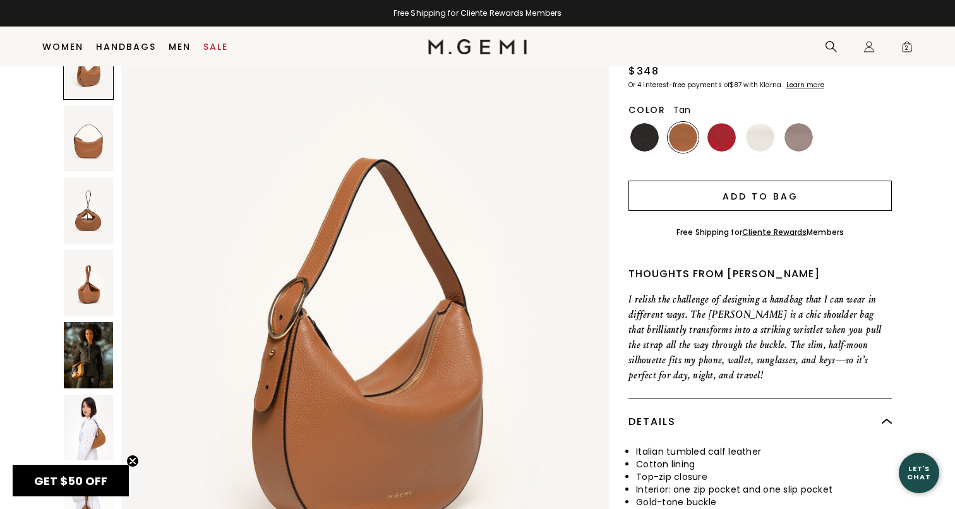
scroll to position [0, 0]
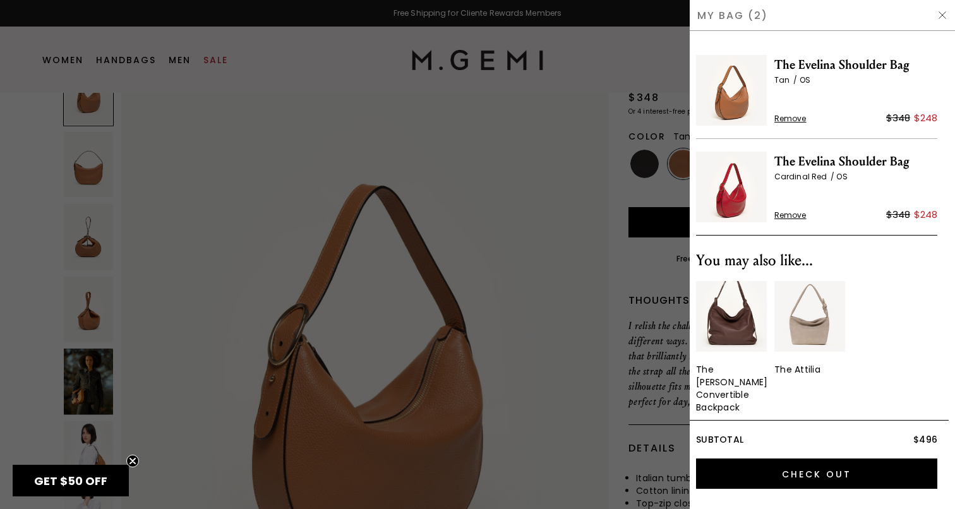
click at [794, 213] on span "Remove" at bounding box center [790, 215] width 32 height 10
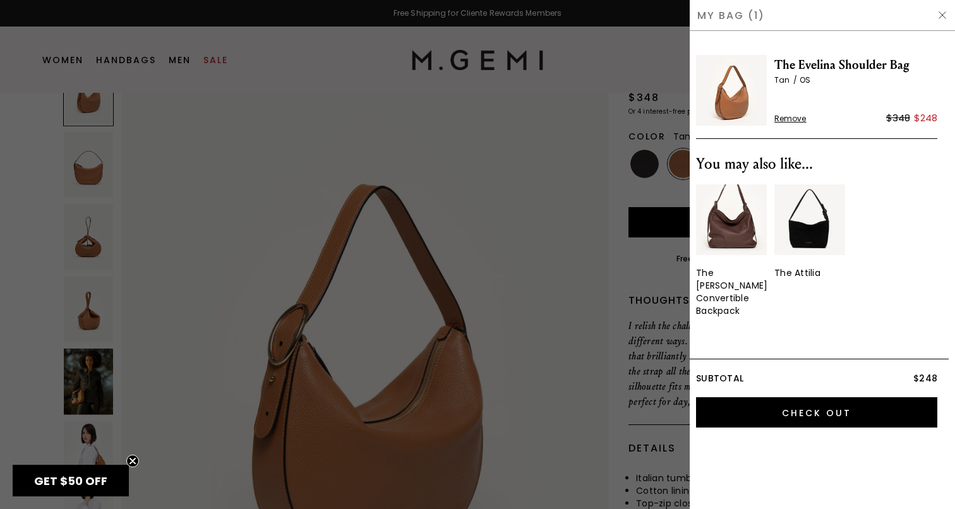
click at [562, 160] on div at bounding box center [477, 254] width 955 height 509
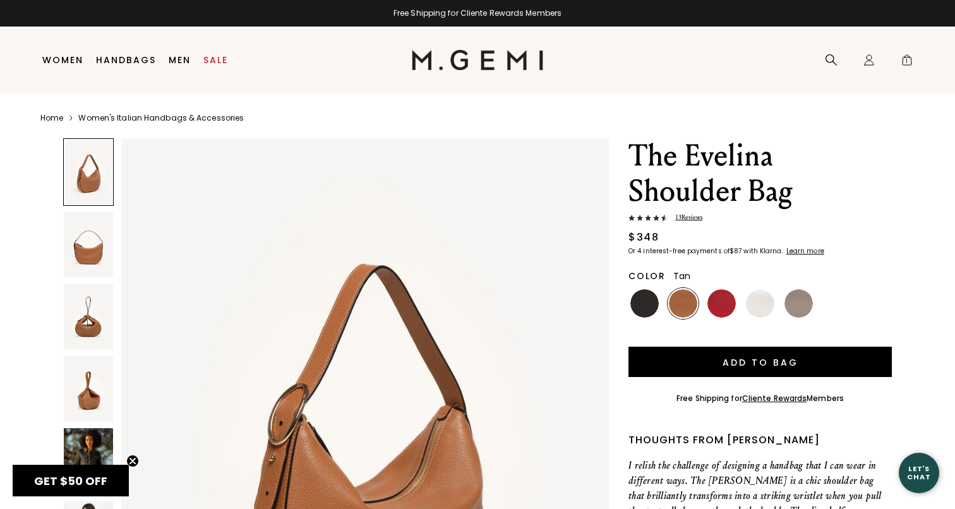
scroll to position [140, 0]
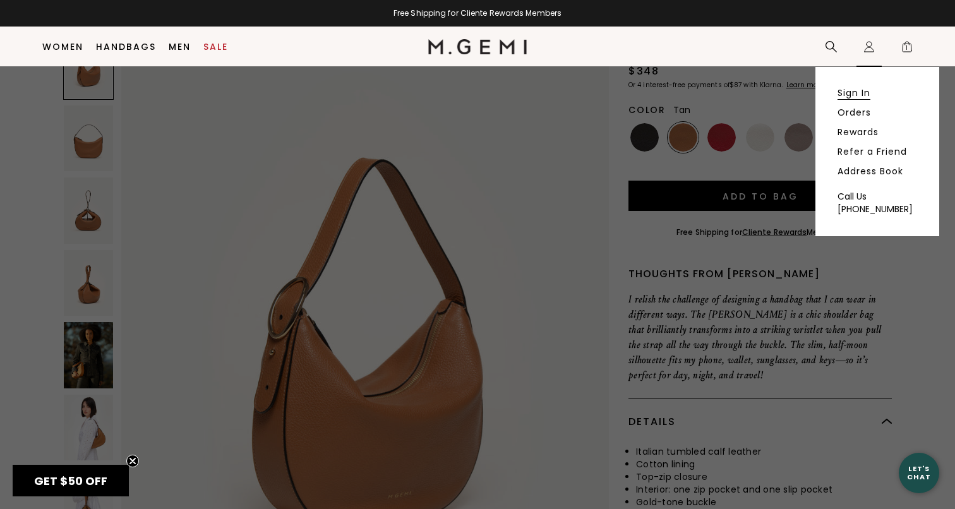
click at [851, 88] on link "Sign In" at bounding box center [853, 92] width 33 height 11
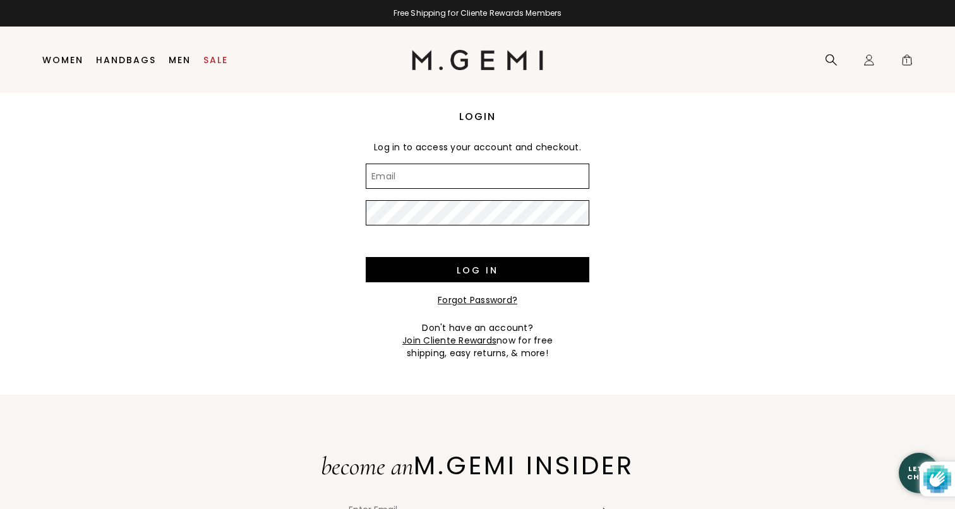
type input "[EMAIL_ADDRESS][DOMAIN_NAME]"
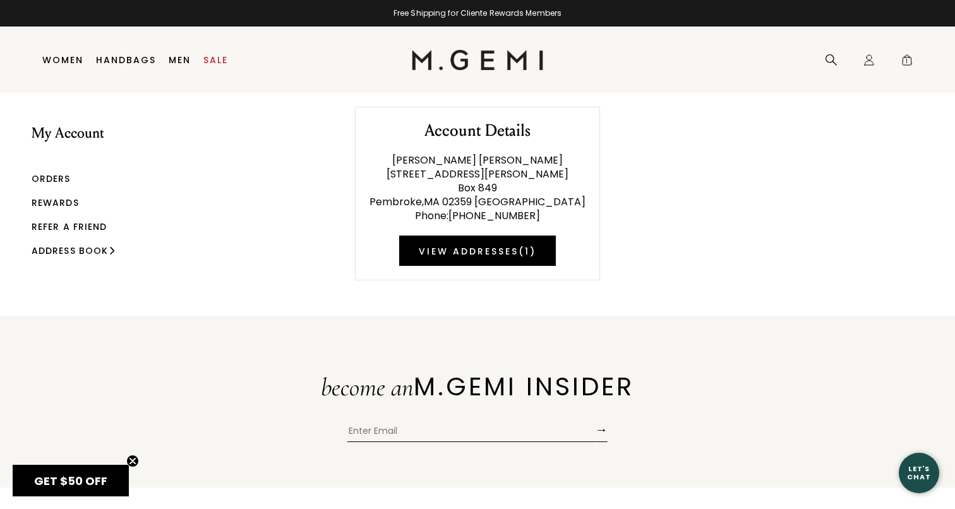
click at [72, 201] on link "Rewards" at bounding box center [55, 202] width 47 height 13
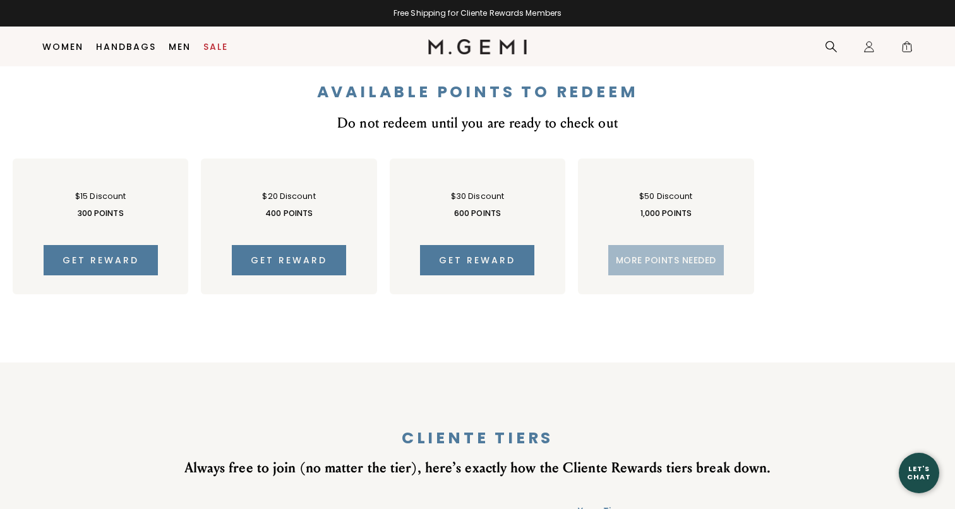
scroll to position [761, 0]
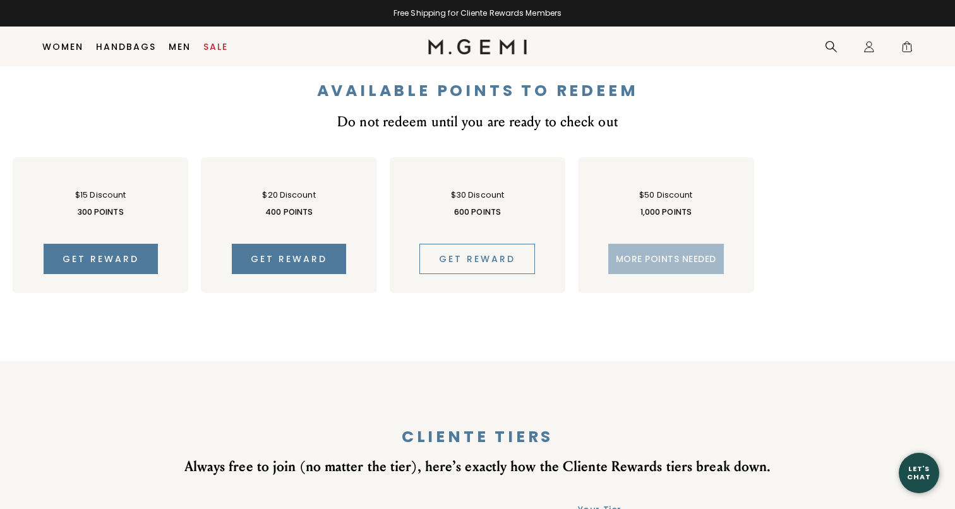
click at [463, 256] on span "Get reward" at bounding box center [477, 259] width 76 height 13
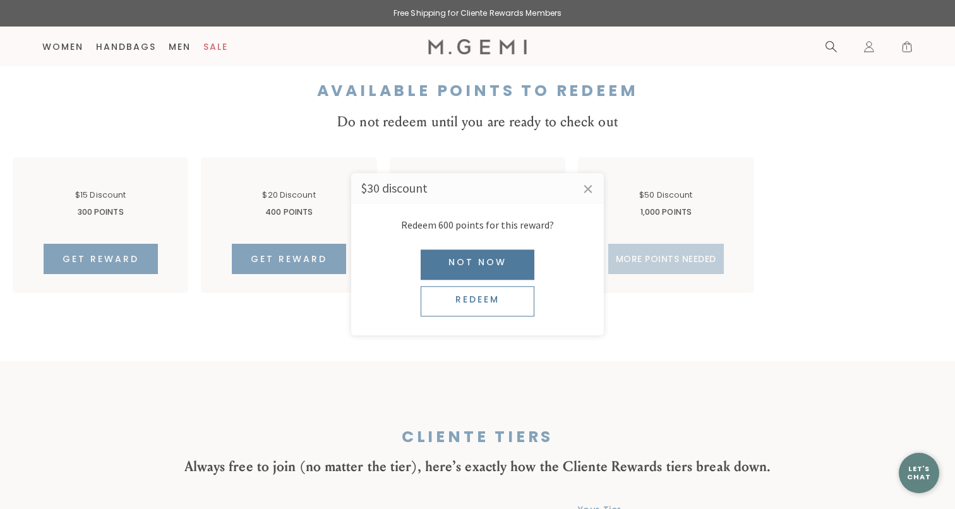
click at [479, 306] on div "Redeem" at bounding box center [477, 302] width 114 height 30
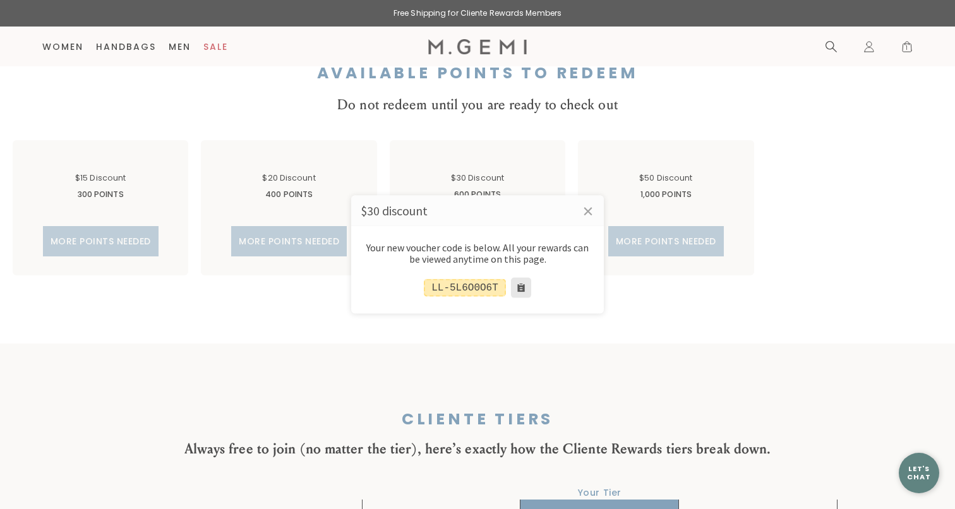
click at [519, 289] on button at bounding box center [521, 287] width 20 height 20
click at [910, 48] on div at bounding box center [477, 254] width 955 height 509
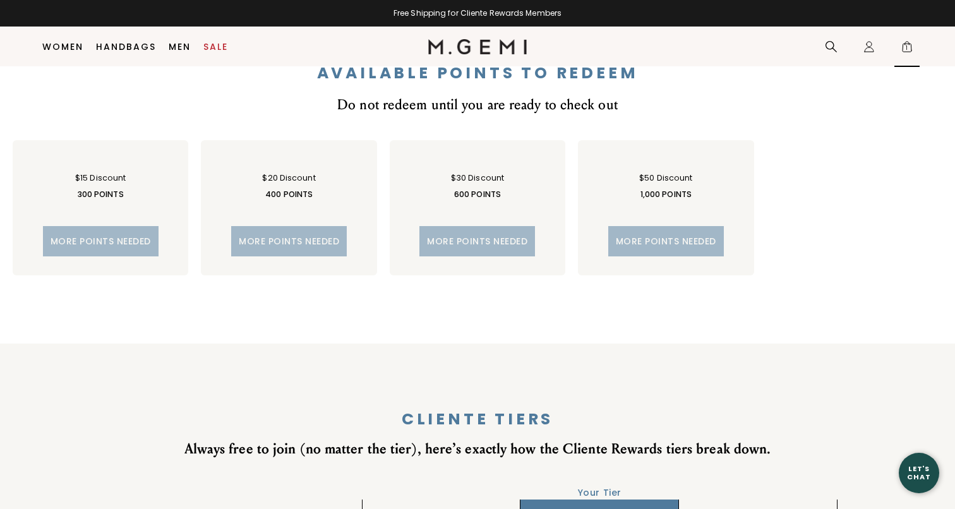
click at [905, 48] on span "1" at bounding box center [906, 49] width 13 height 13
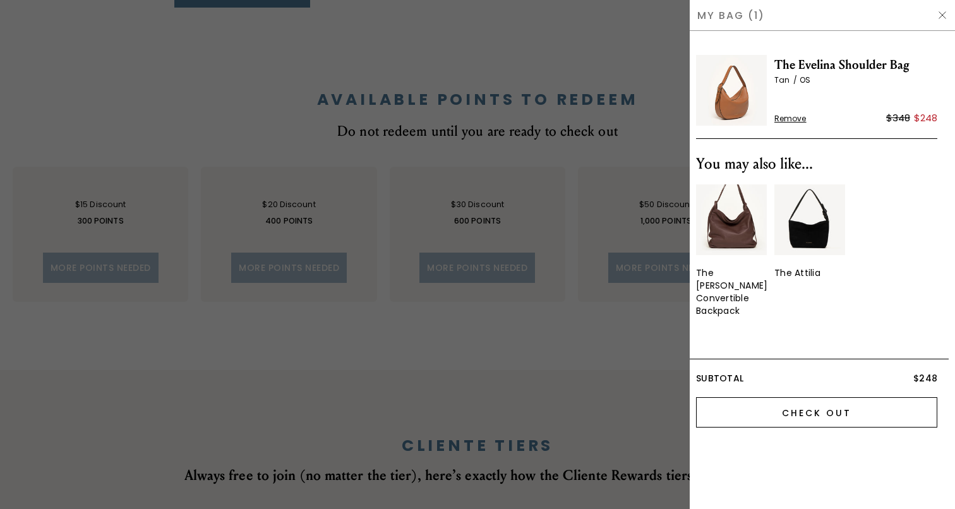
click at [798, 398] on input "Check Out" at bounding box center [816, 412] width 241 height 30
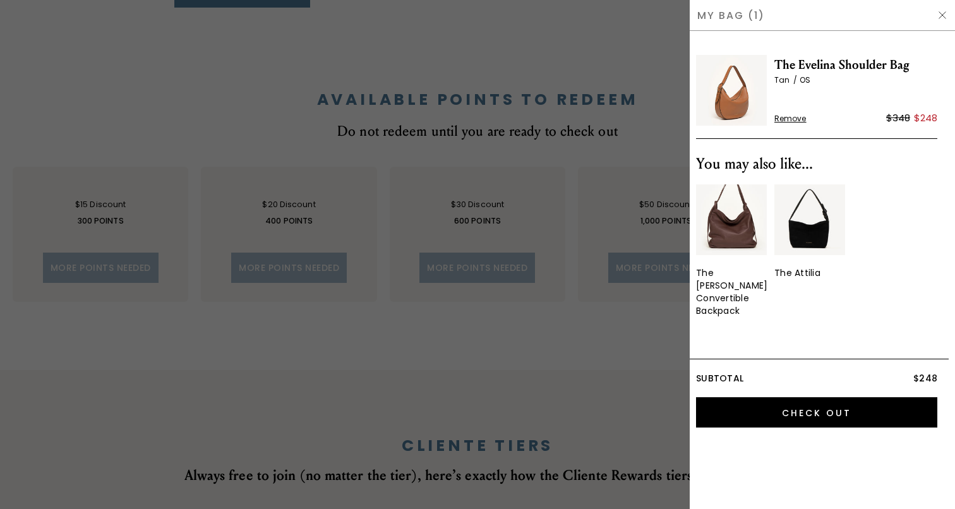
click at [578, 52] on div at bounding box center [477, 254] width 955 height 509
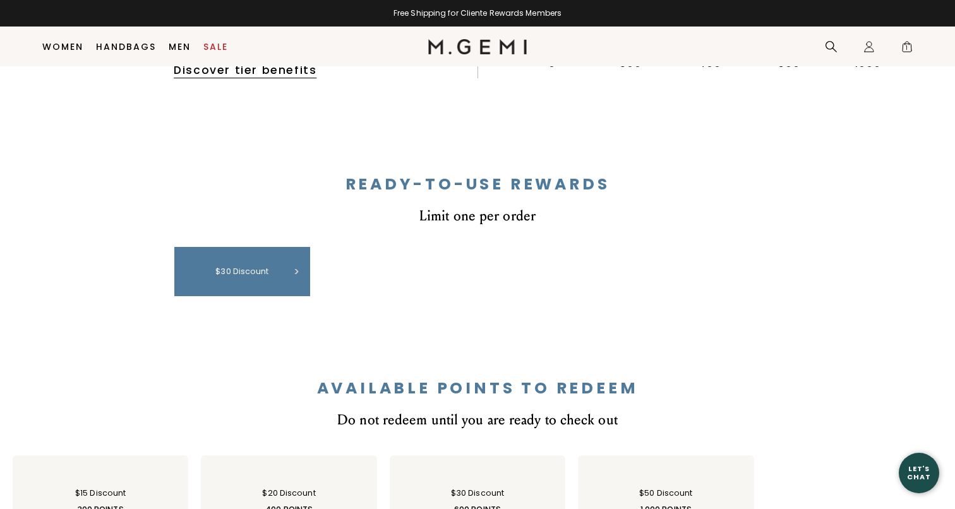
scroll to position [443, 0]
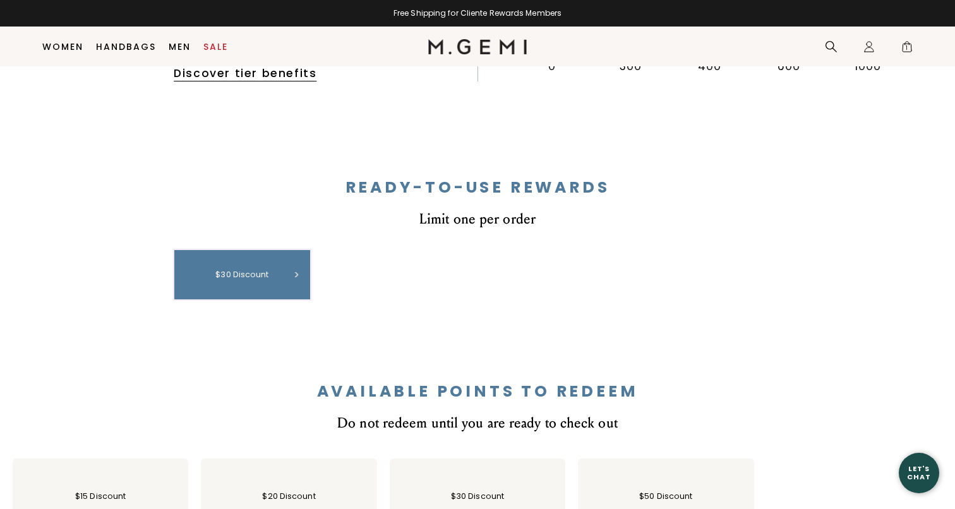
click at [301, 271] on div "$30 discount" at bounding box center [242, 274] width 123 height 37
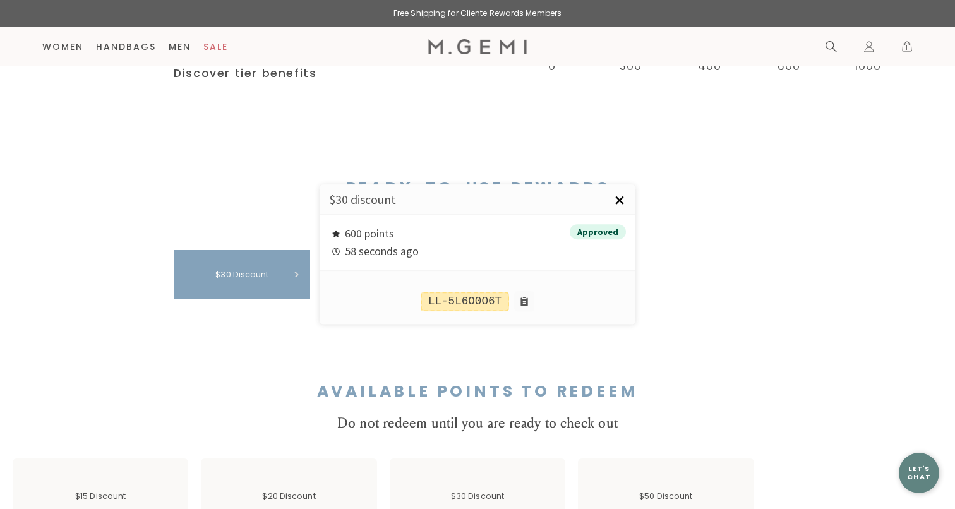
click at [617, 201] on link "×" at bounding box center [620, 200] width 32 height 32
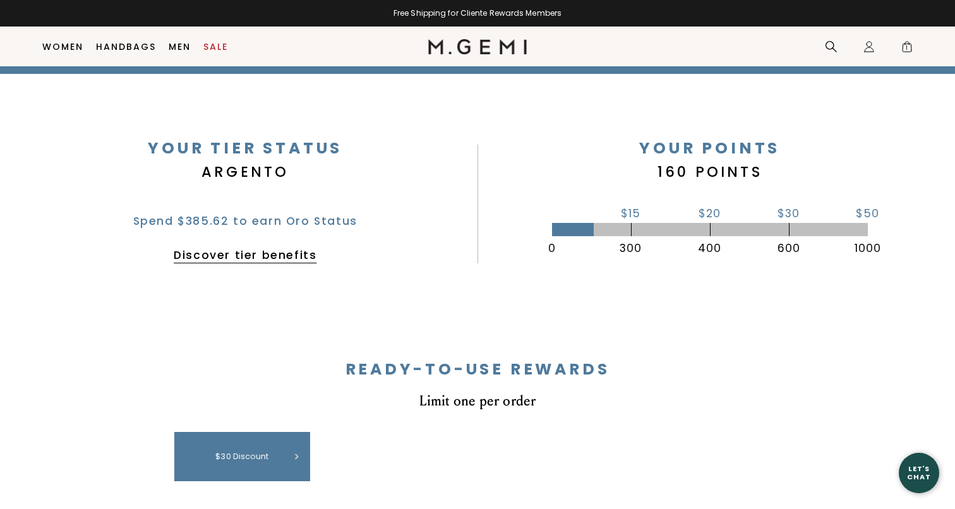
scroll to position [250, 0]
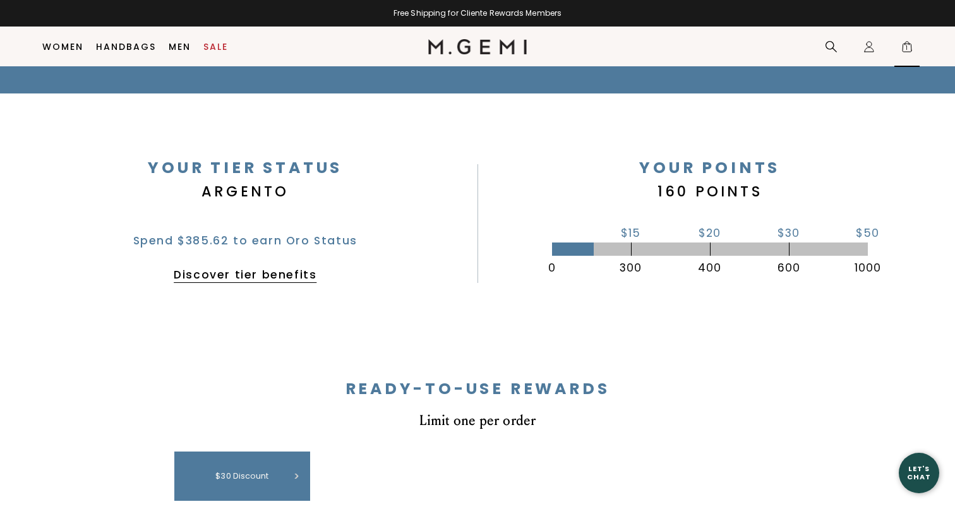
click at [906, 46] on span "1" at bounding box center [906, 49] width 13 height 13
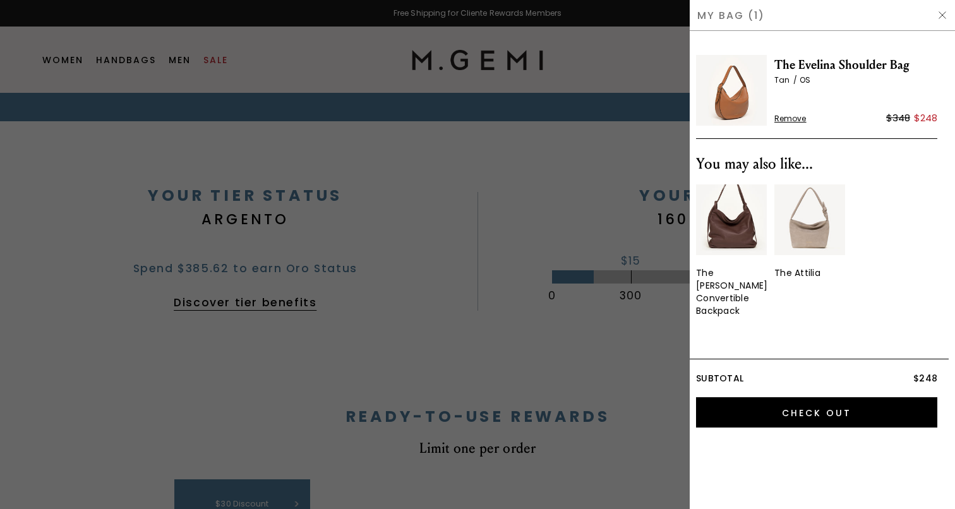
scroll to position [0, 0]
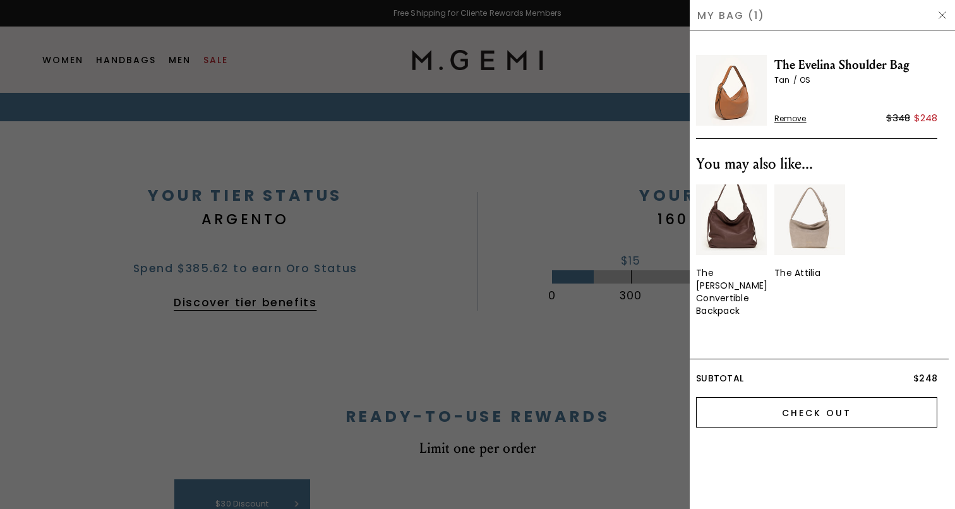
click at [801, 399] on input "Check Out" at bounding box center [816, 412] width 241 height 30
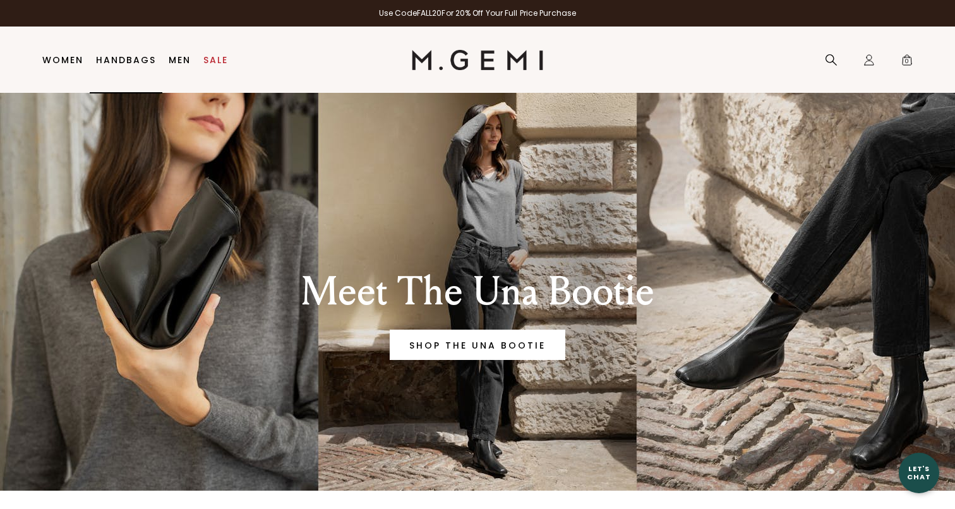
click at [133, 62] on link "Handbags" at bounding box center [126, 60] width 60 height 10
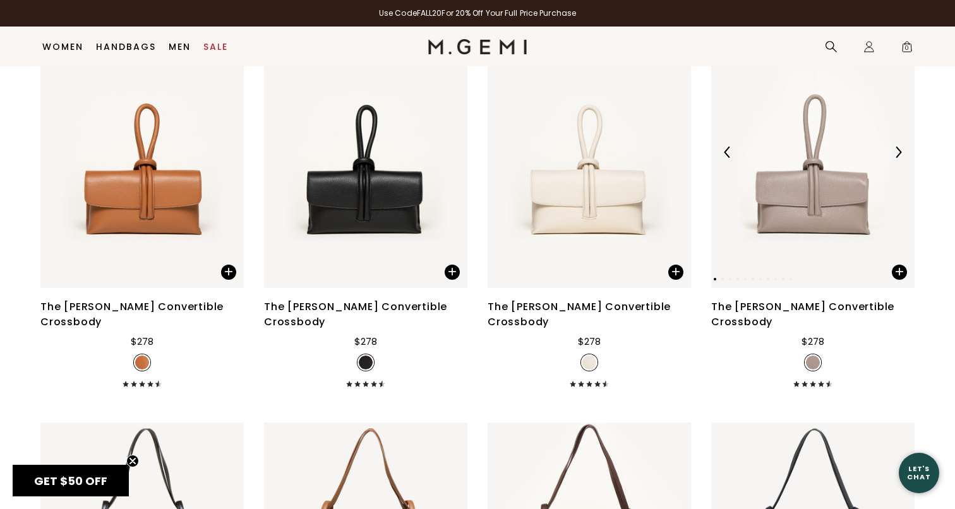
scroll to position [2967, 0]
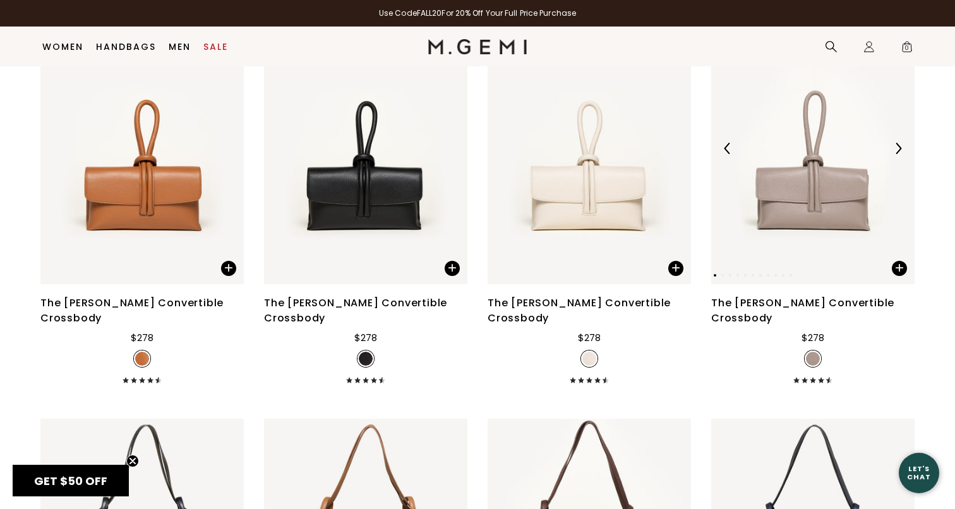
click at [806, 212] on img at bounding box center [812, 148] width 203 height 271
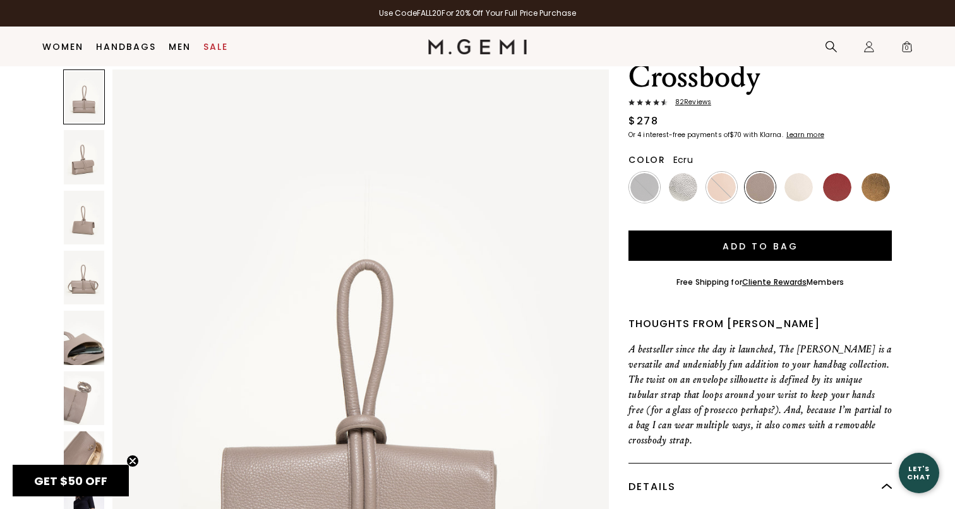
scroll to position [169, 0]
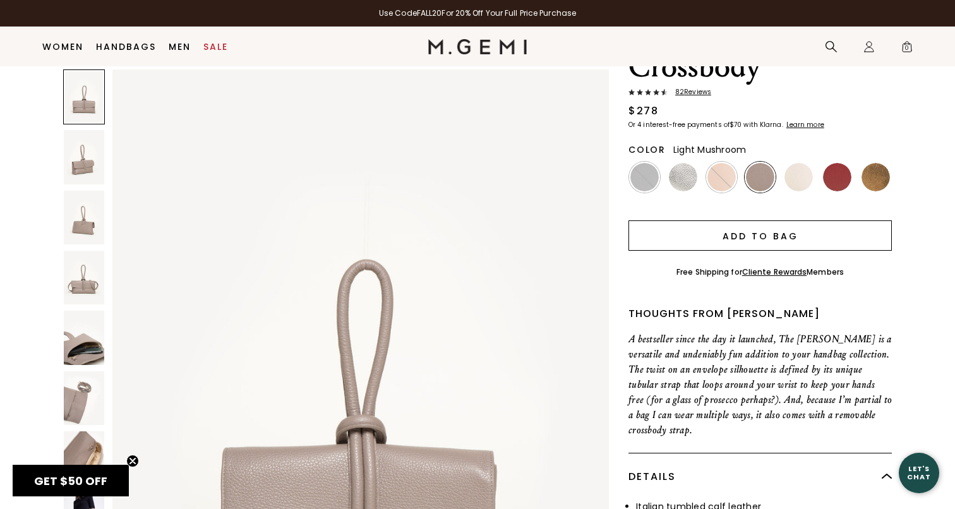
click at [770, 220] on button "Add to Bag" at bounding box center [759, 235] width 263 height 30
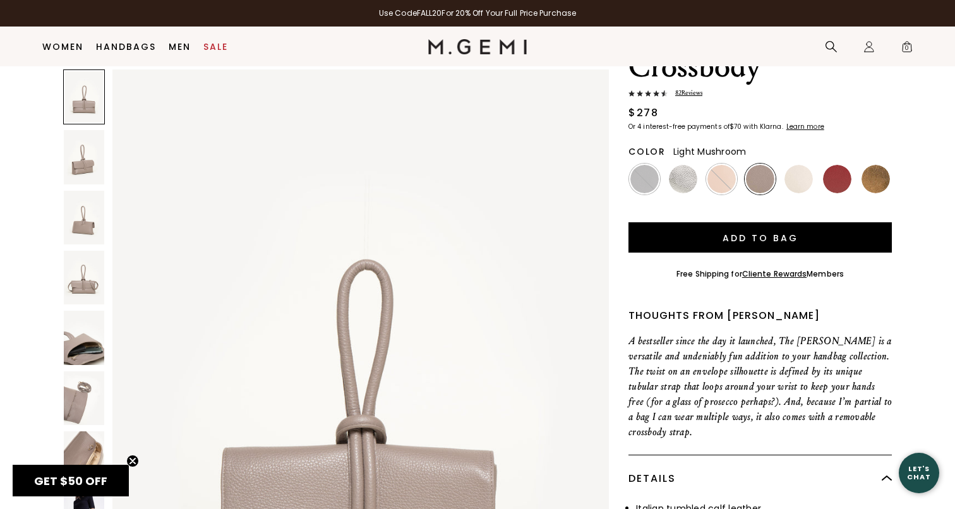
scroll to position [0, 0]
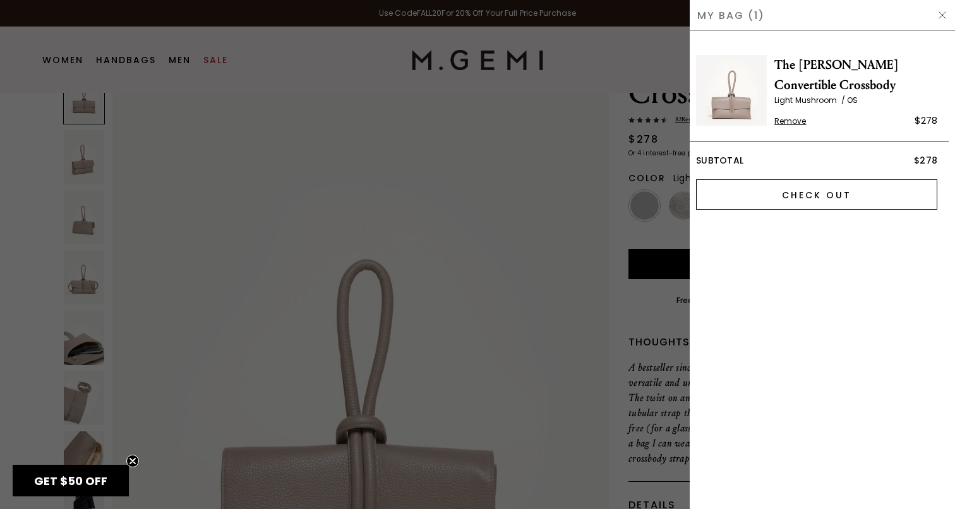
click at [782, 198] on input "Check Out" at bounding box center [816, 194] width 241 height 30
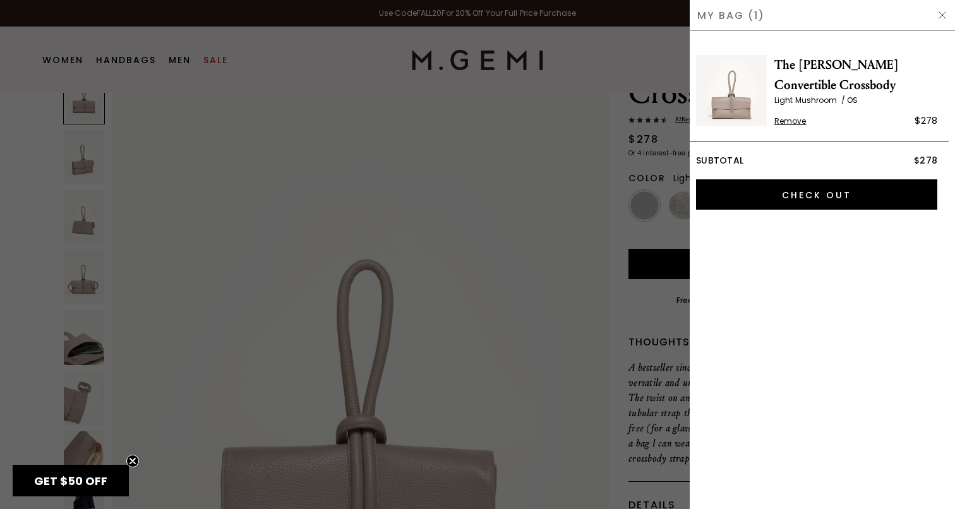
click at [939, 13] on img at bounding box center [942, 15] width 10 height 10
